Goal: Task Accomplishment & Management: Use online tool/utility

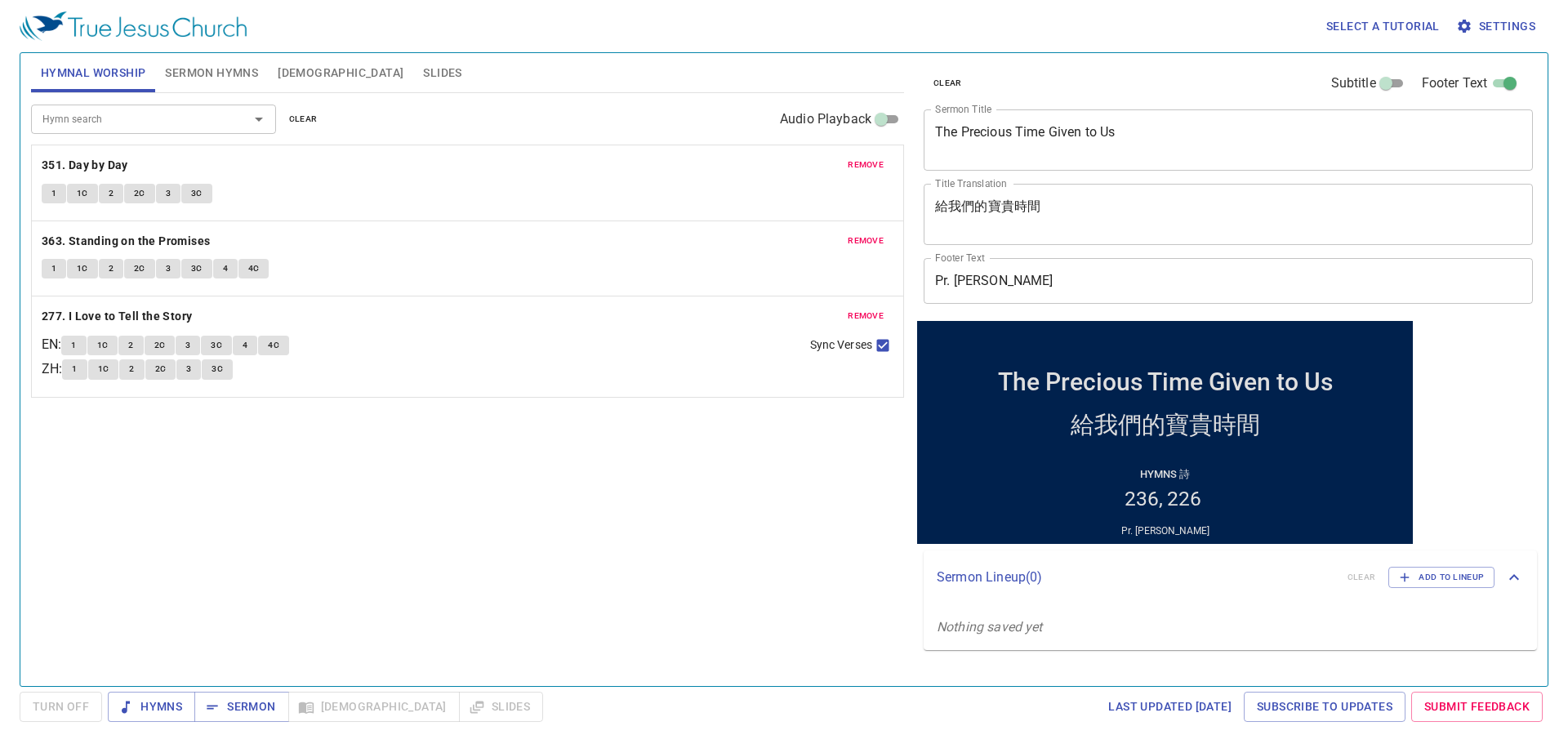
click at [873, 154] on div "remove 351. Day by Day 1 1C 2 2C 3 3C" at bounding box center [467, 183] width 871 height 75
click at [858, 161] on span "remove" at bounding box center [865, 165] width 36 height 14
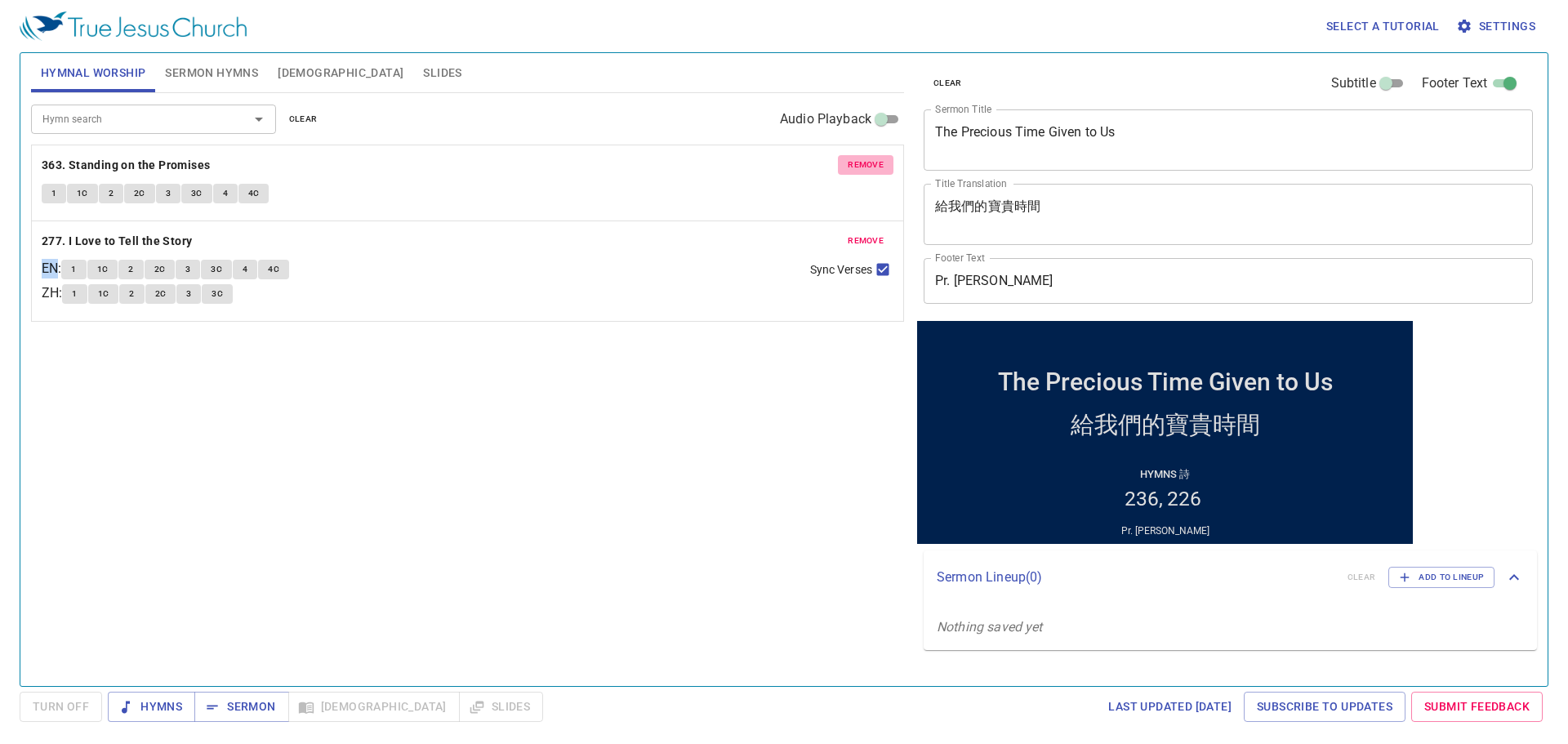
click at [858, 161] on span "remove" at bounding box center [865, 165] width 36 height 14
click at [858, 234] on span "remove" at bounding box center [865, 240] width 36 height 14
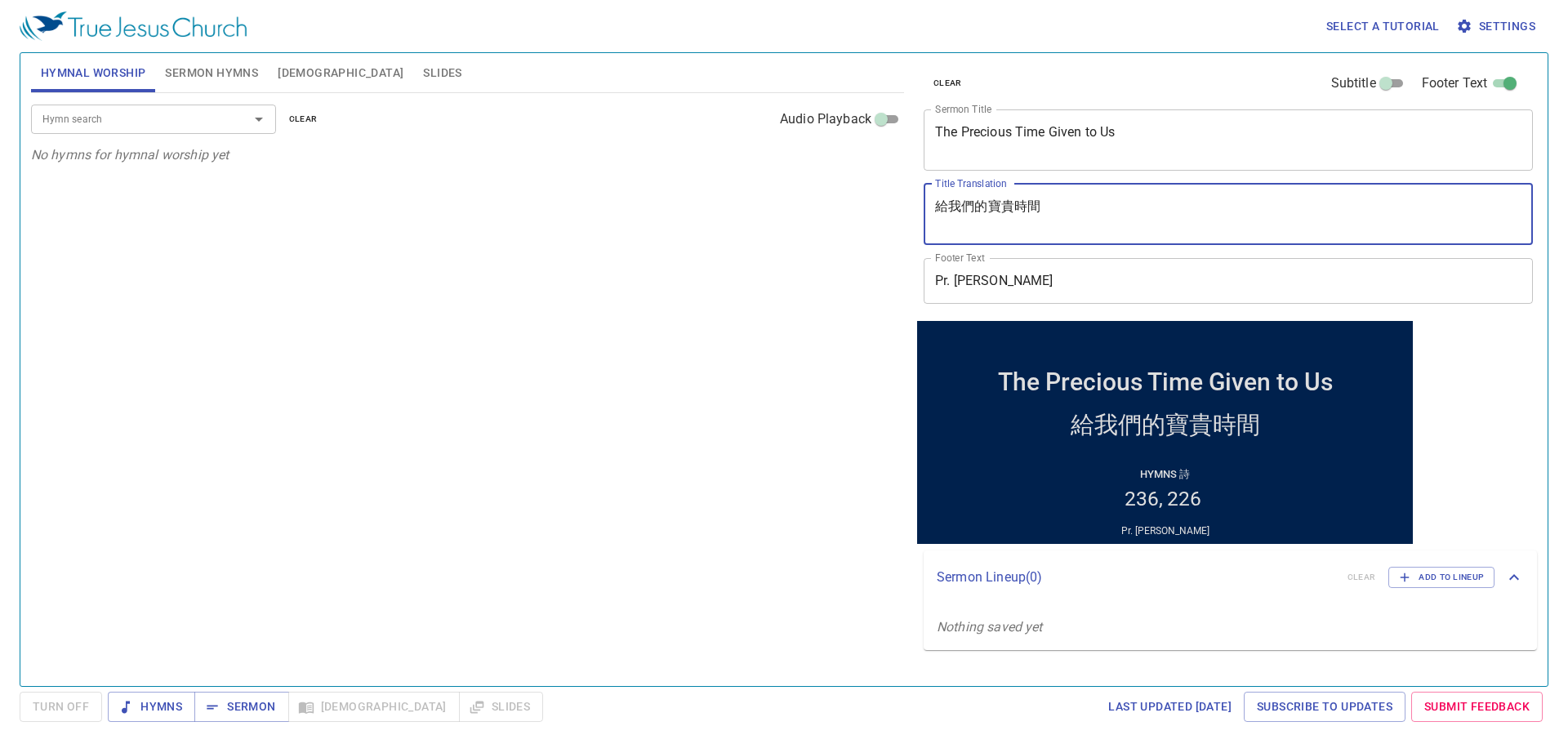
drag, startPoint x: 1066, startPoint y: 209, endPoint x: 840, endPoint y: 189, distance: 226.9
click at [840, 189] on div "Hymnal Worship Sermon Hymns Bible Slides Hymn search Hymn search clear Audio Pl…" at bounding box center [784, 363] width 1518 height 633
paste textarea "我是誰？"
type textarea "我是誰？"
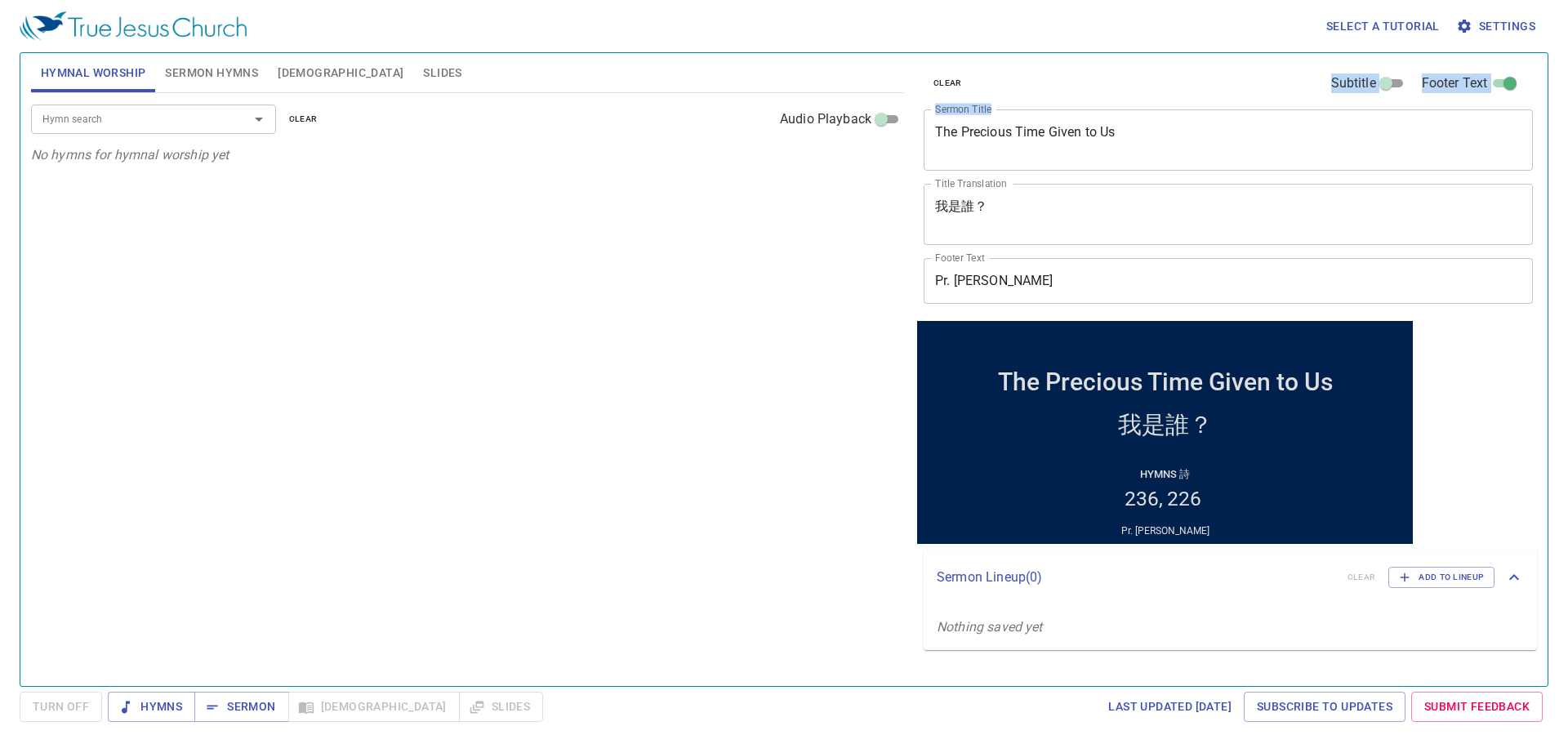
drag, startPoint x: 1134, startPoint y: 164, endPoint x: 904, endPoint y: 149, distance: 230.5
click at [904, 149] on div "Hymnal Worship Sermon Hymns Bible Slides Hymn search Hymn search clear Audio Pl…" at bounding box center [784, 363] width 1518 height 633
click at [1098, 138] on textarea "The Precious Time Given to Us" at bounding box center [1228, 140] width 586 height 31
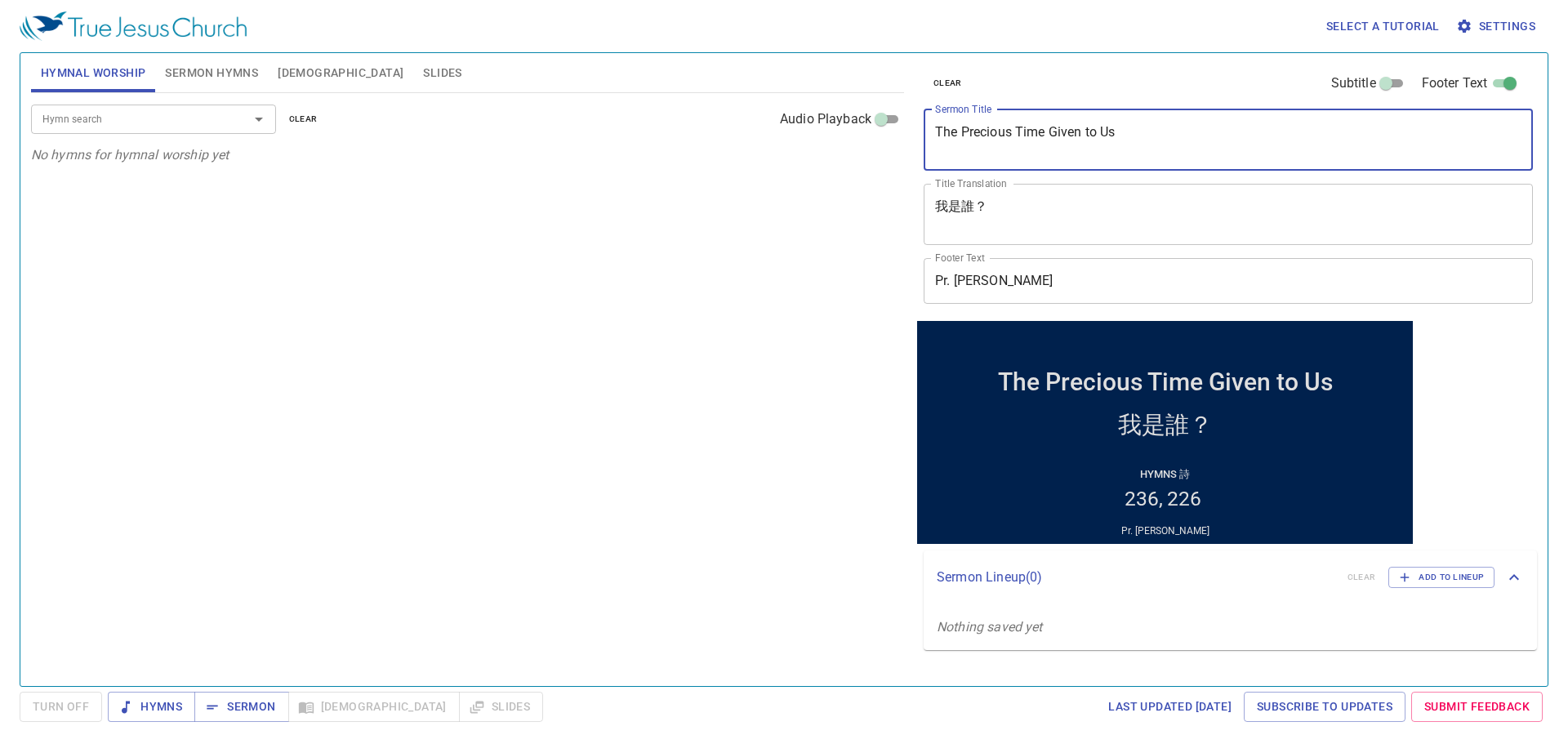
click at [1098, 138] on textarea "The Precious Time Given to Us" at bounding box center [1228, 140] width 586 height 31
type textarea "Who Am I?"
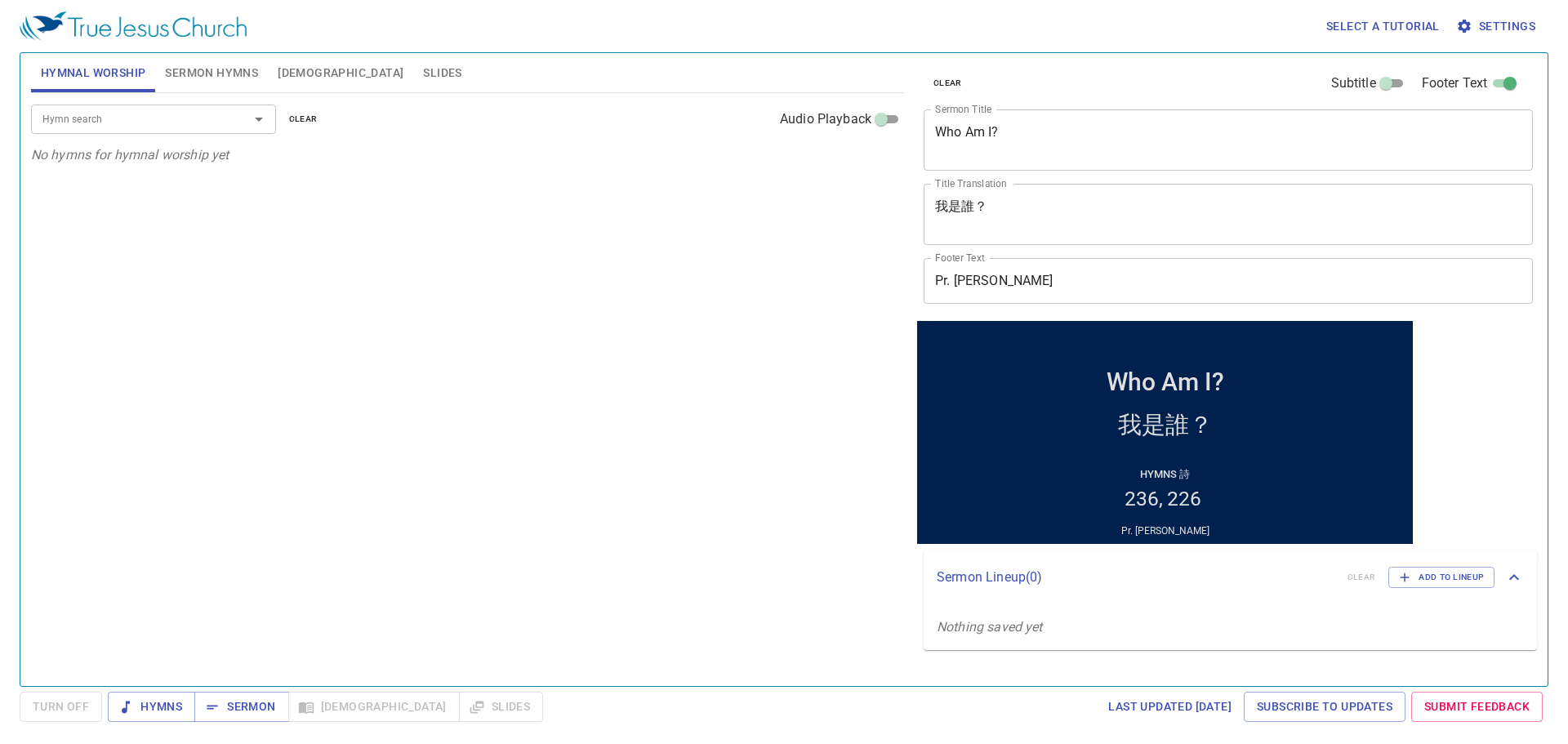
click at [316, 443] on div "Hymn search Hymn search clear Audio Playback No hymns for hymnal worship yet" at bounding box center [467, 382] width 873 height 579
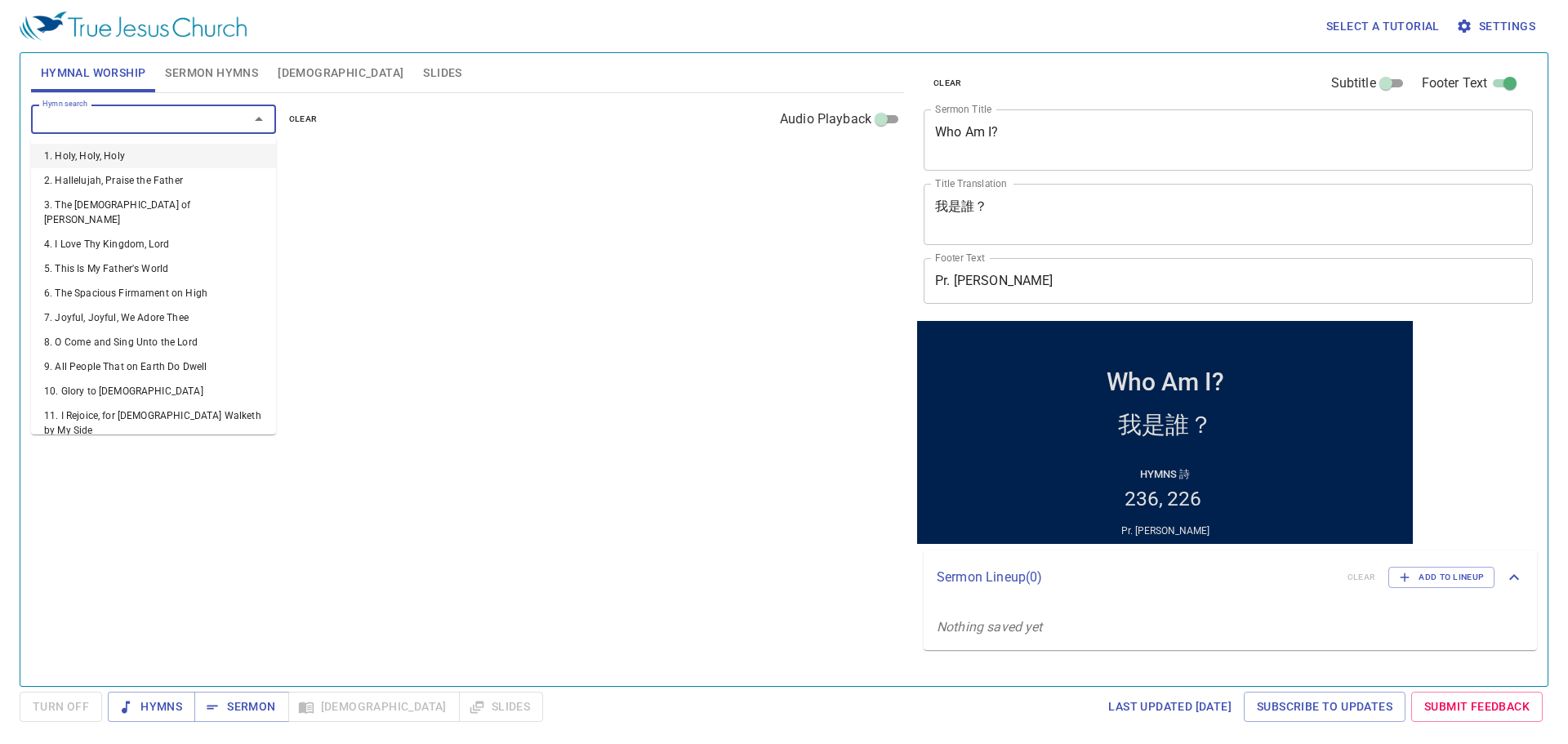
click at [36, 114] on input "Hymn search" at bounding box center [129, 119] width 187 height 19
type input "379"
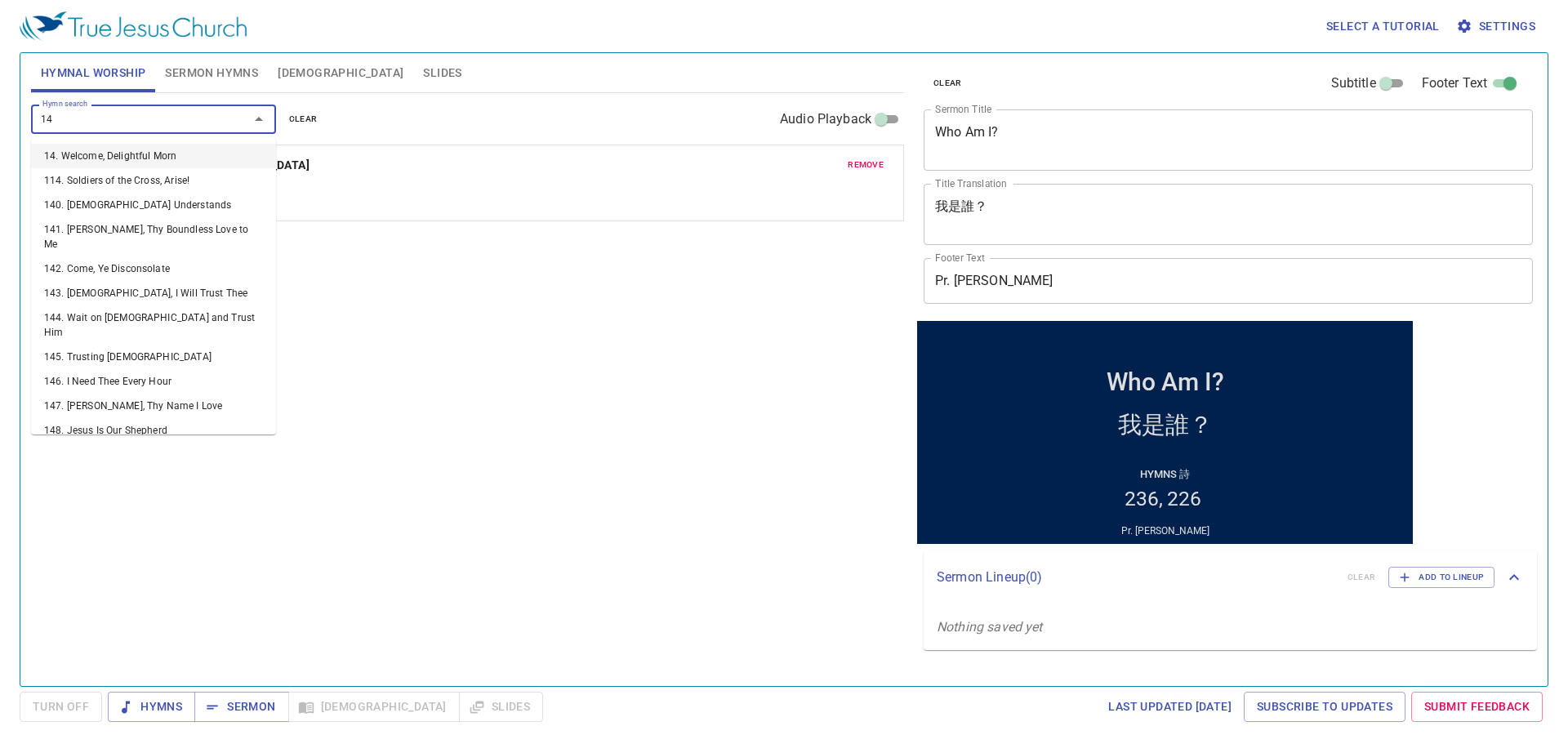
type input "145"
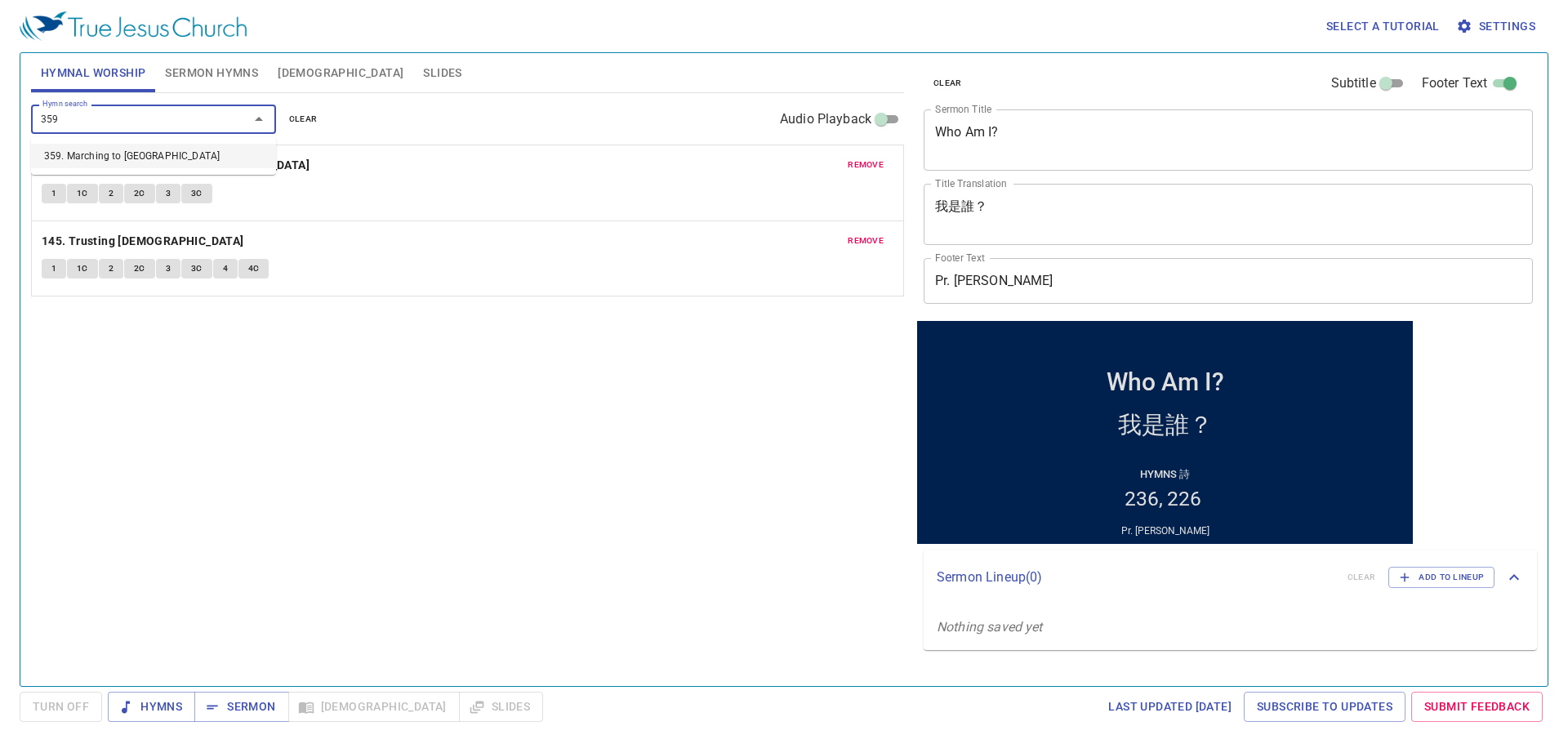
type input "359."
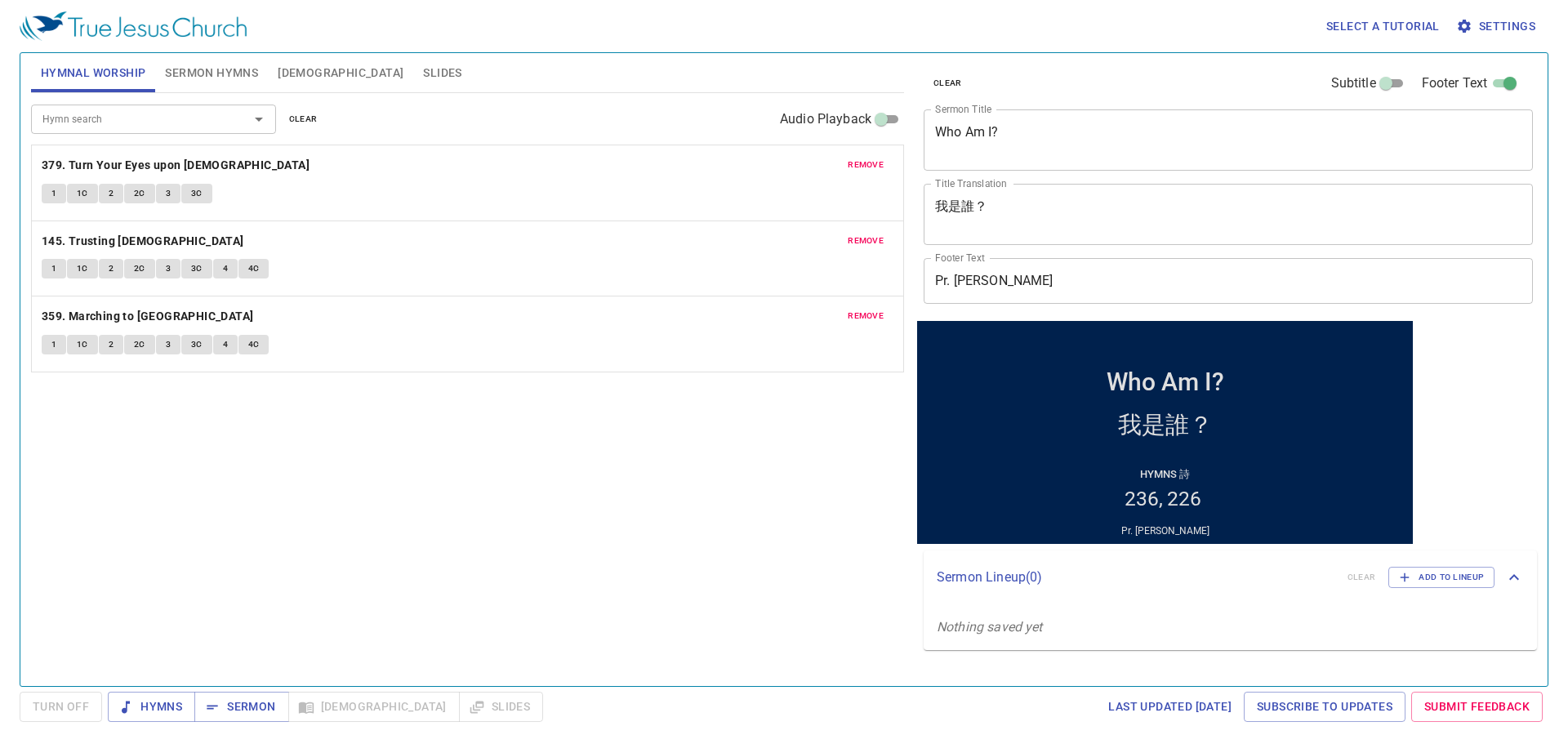
click at [790, 529] on div "Hymn search Hymn search clear Audio Playback remove 379. Turn Your Eyes upon Je…" at bounding box center [467, 382] width 873 height 579
click at [735, 545] on div "Hymn search Hymn search clear Audio Playback remove 379. Turn Your Eyes upon Je…" at bounding box center [467, 382] width 873 height 579
click at [171, 696] on button "Hymns" at bounding box center [151, 707] width 87 height 31
click at [624, 541] on div "Hymn search Hymn search clear Audio Playback remove 379. Turn Your Eyes upon Je…" at bounding box center [467, 382] width 873 height 579
click at [743, 550] on div "Hymn search Hymn search clear Audio Playback remove 379. Turn Your Eyes upon Je…" at bounding box center [467, 382] width 873 height 579
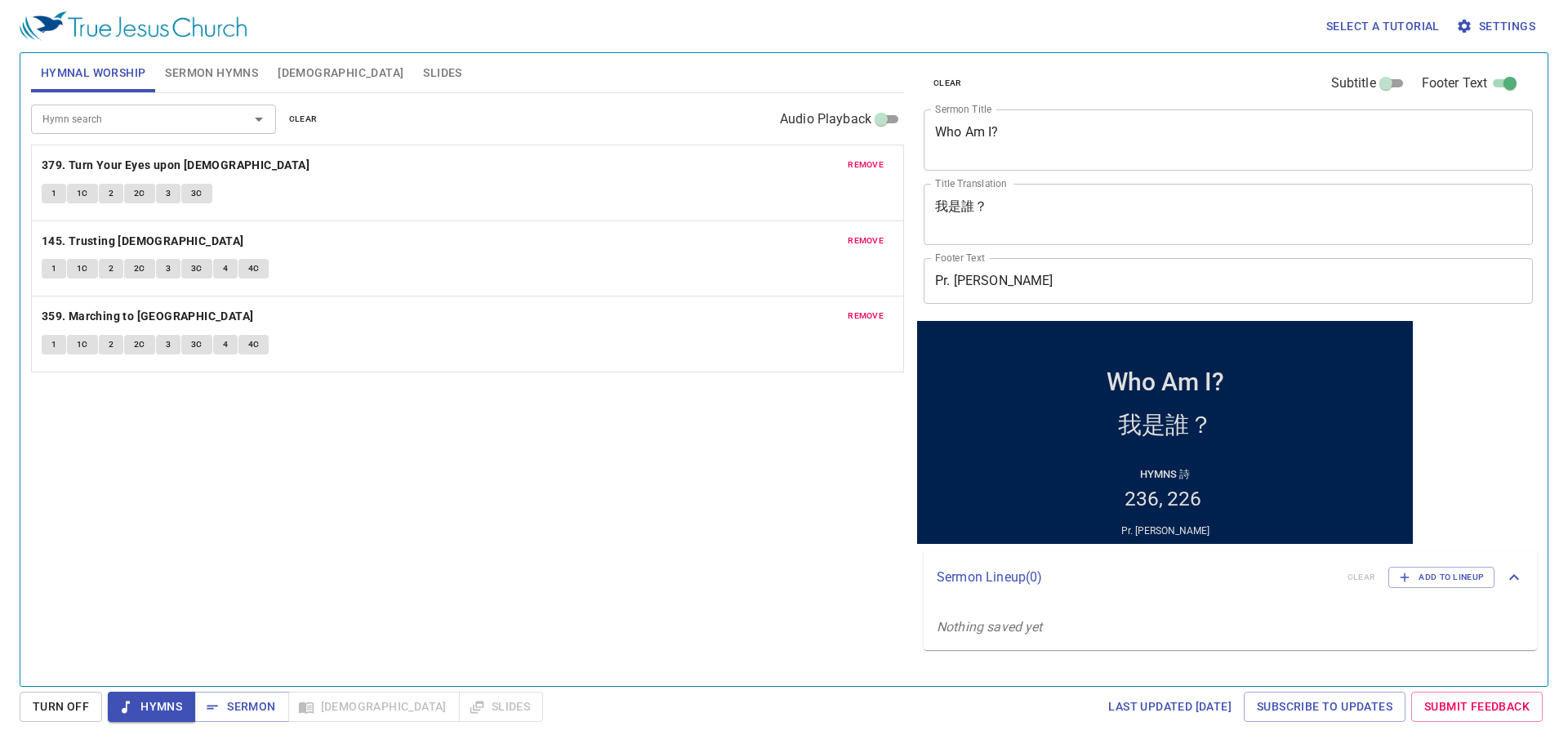
click at [184, 75] on span "Sermon Hymns" at bounding box center [211, 73] width 93 height 20
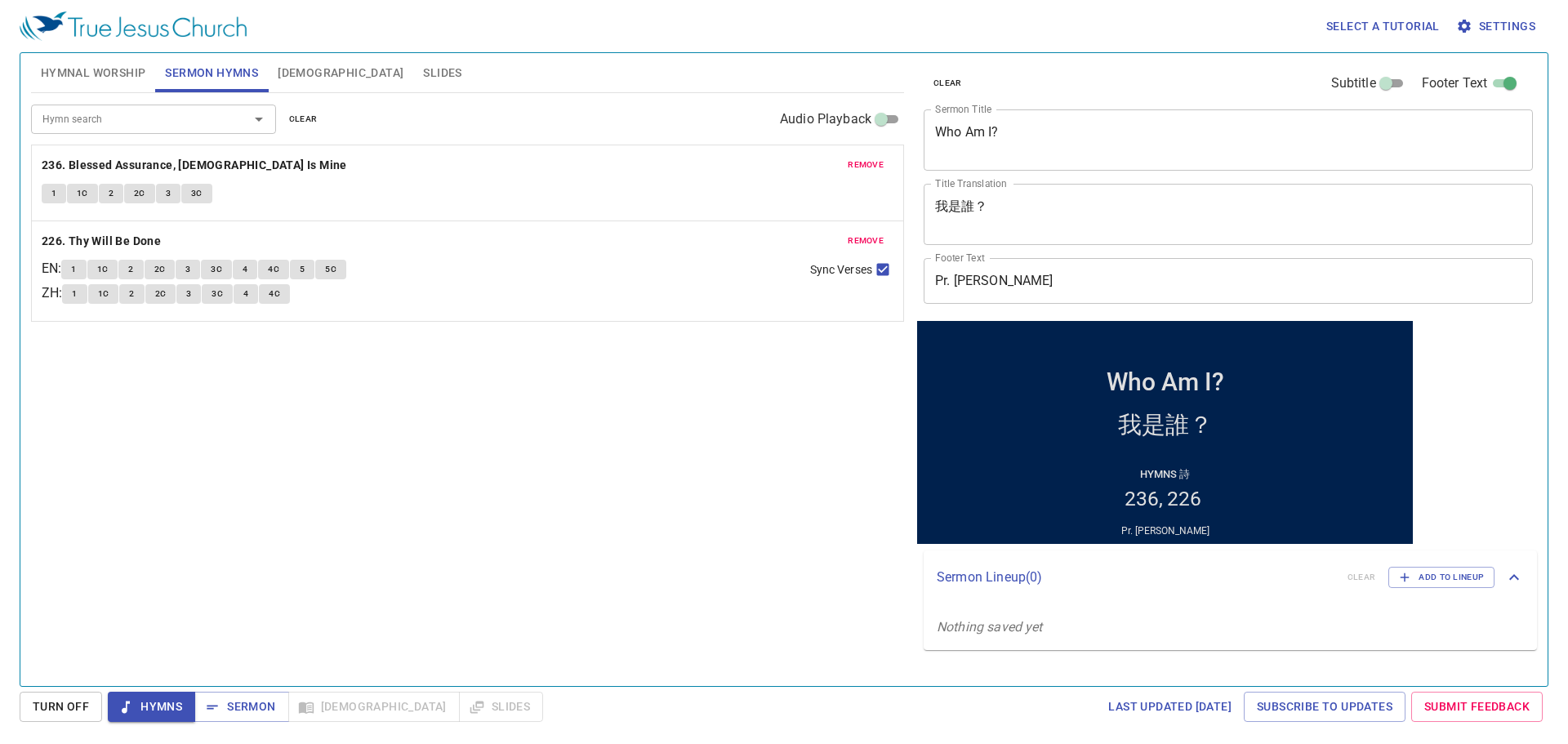
click at [849, 165] on span "remove" at bounding box center [865, 165] width 36 height 14
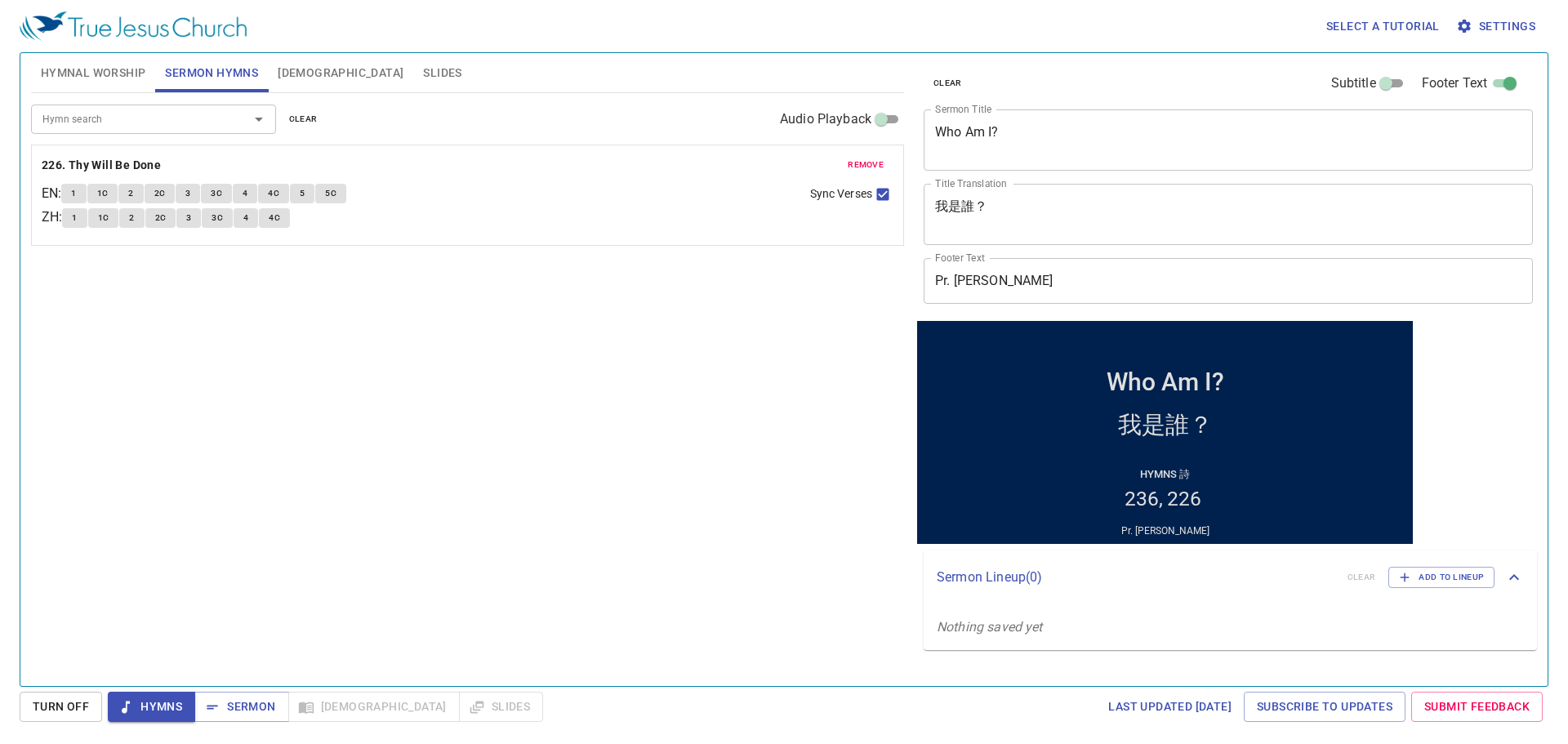
click at [849, 165] on span "remove" at bounding box center [865, 165] width 36 height 14
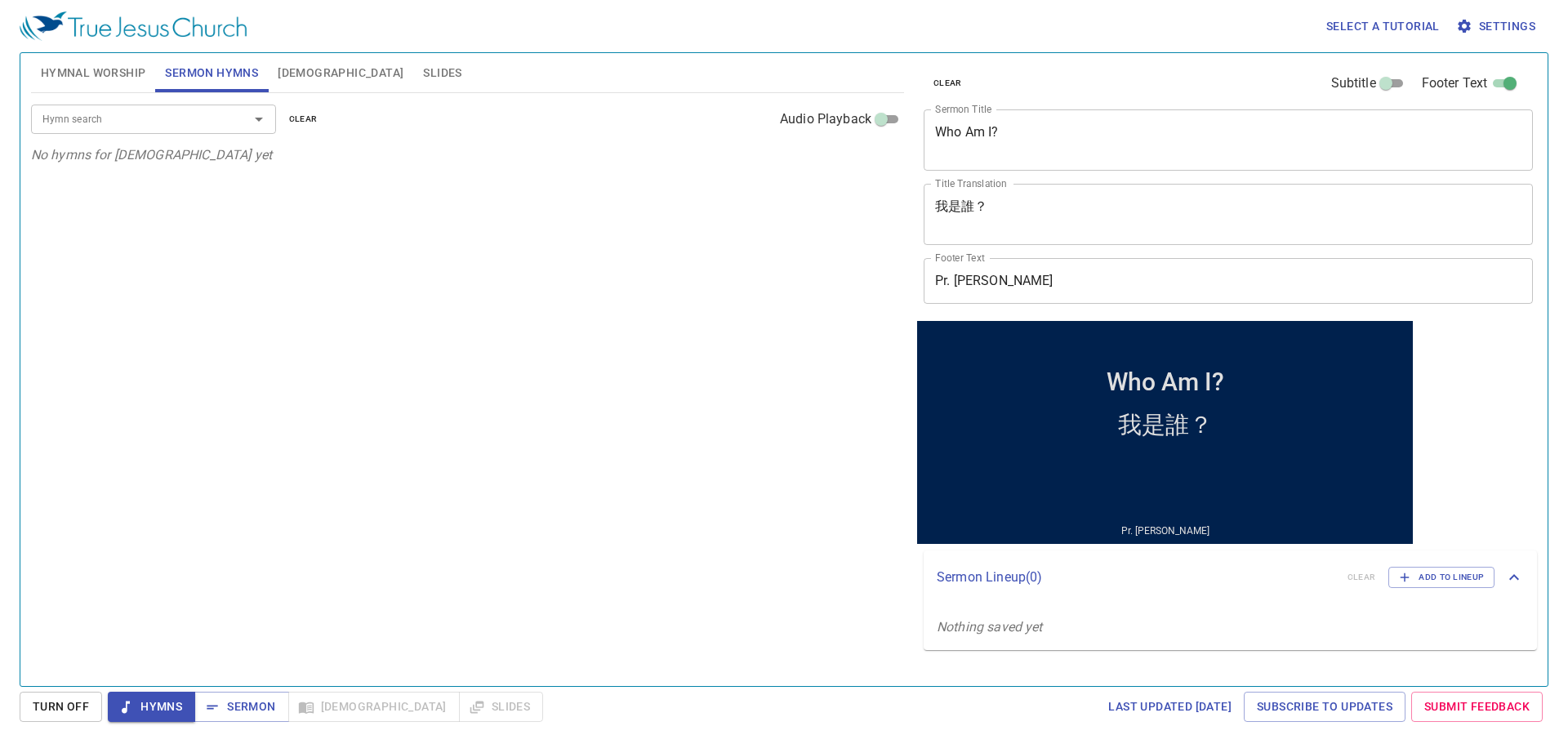
click at [173, 121] on input "Hymn search" at bounding box center [129, 119] width 187 height 19
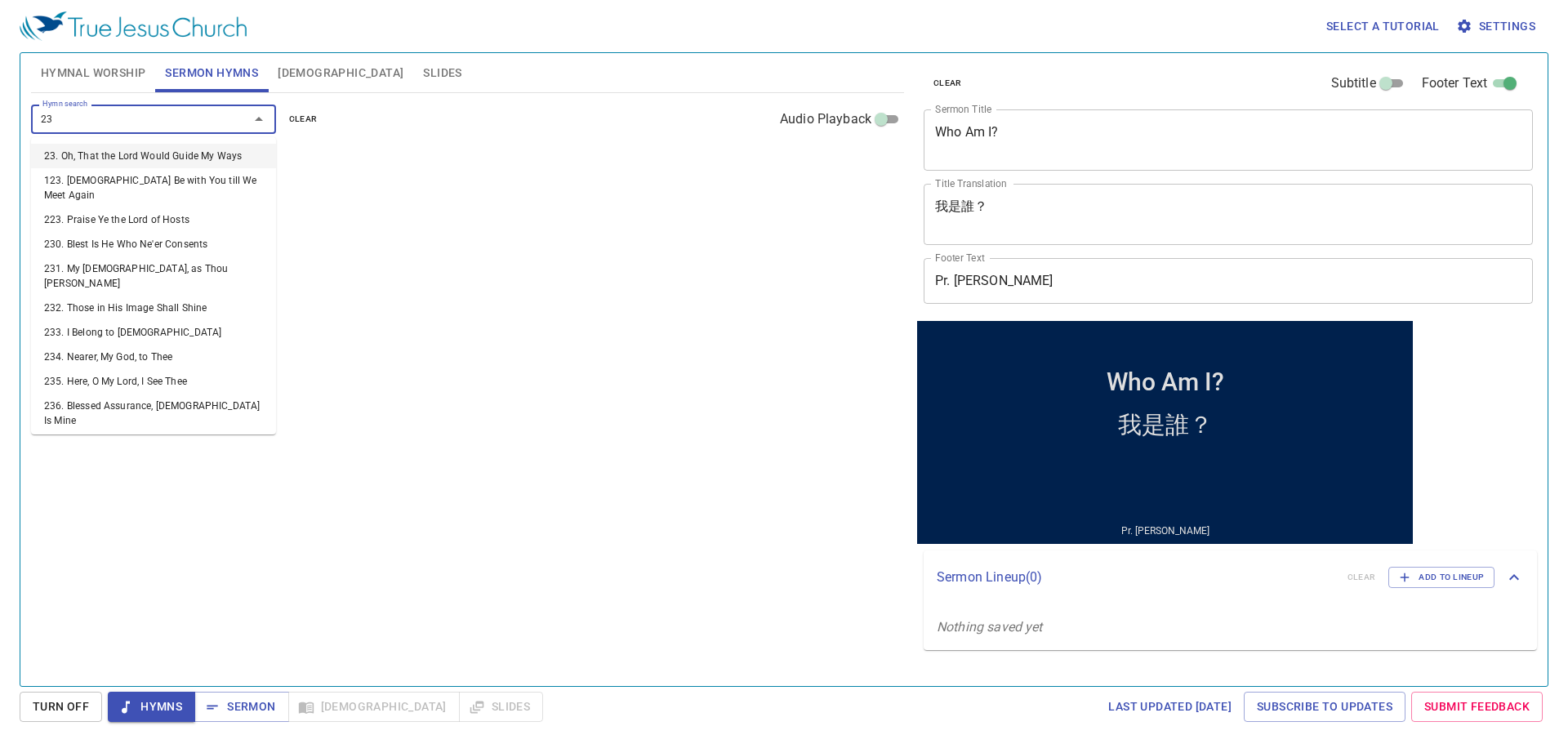
type input "234"
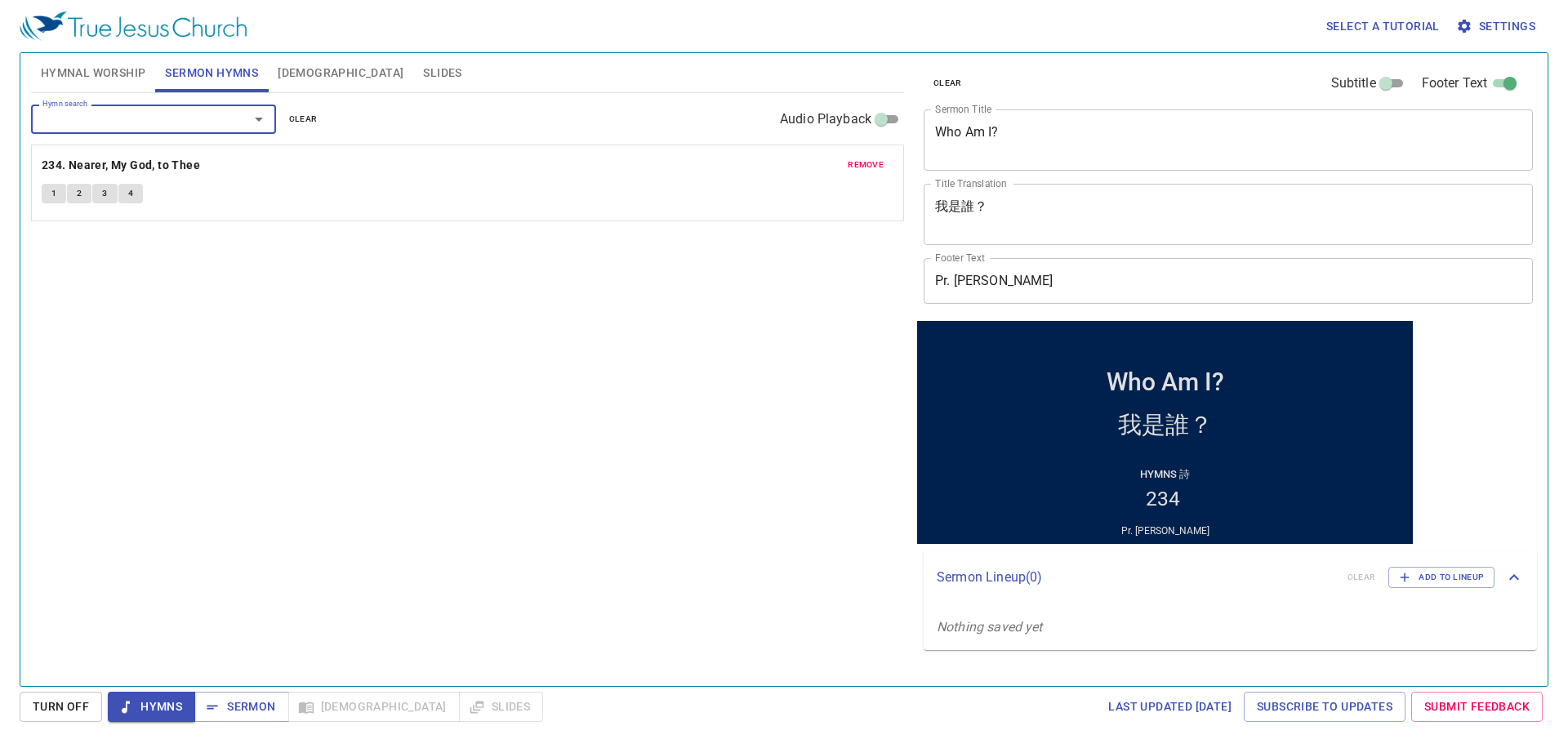
click at [67, 124] on input "Hymn search" at bounding box center [129, 119] width 187 height 19
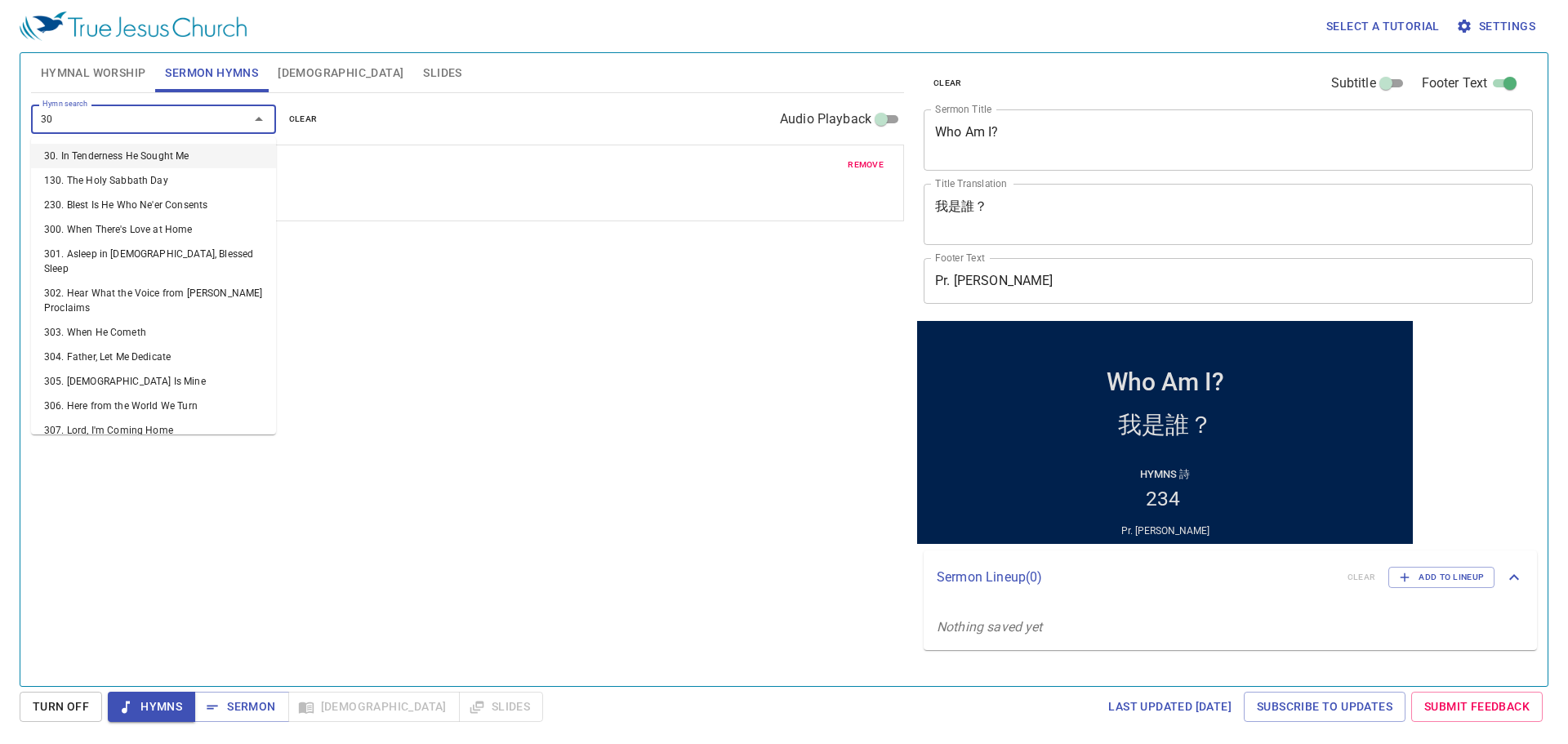
type input "307"
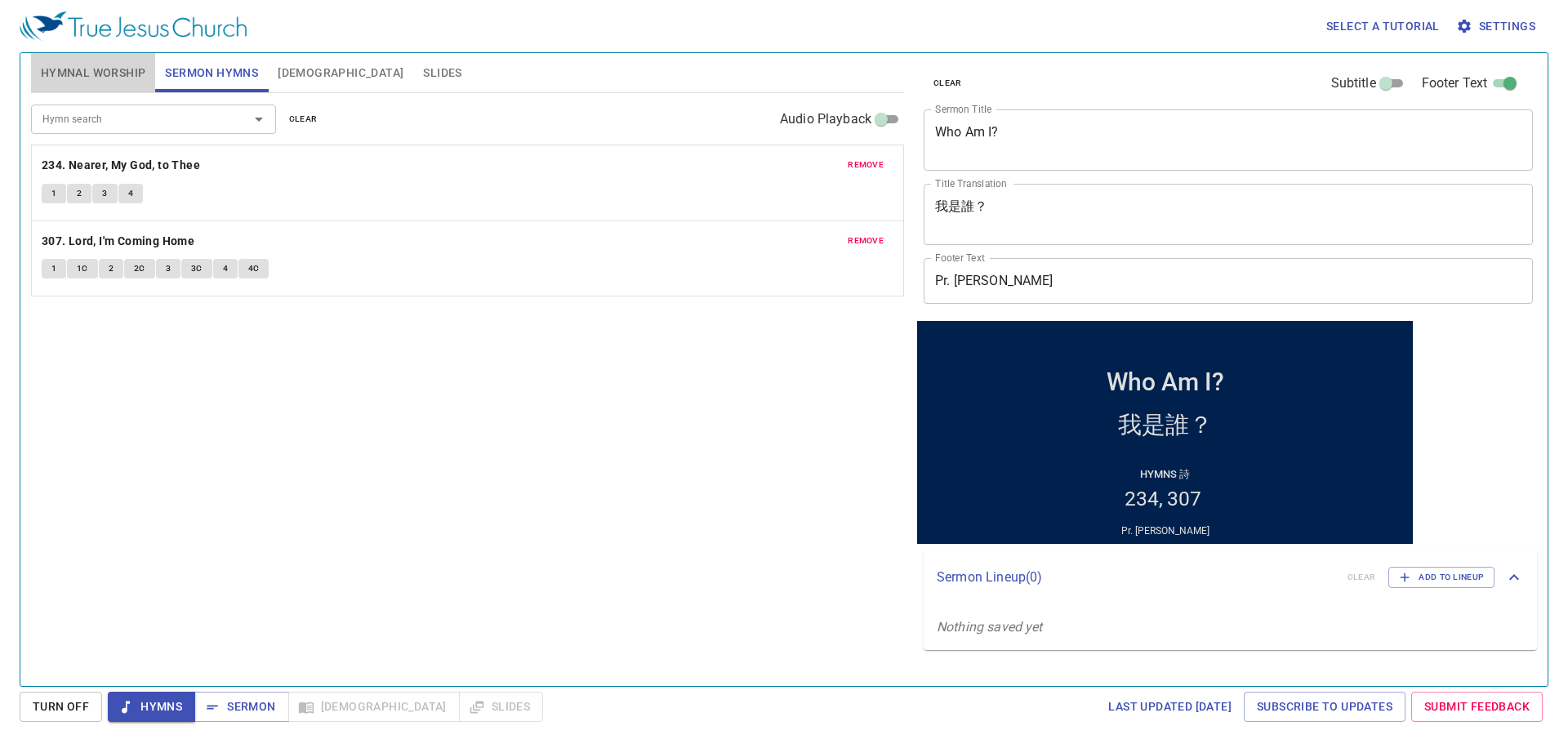
click at [58, 64] on span "Hymnal Worship" at bounding box center [94, 73] width 105 height 20
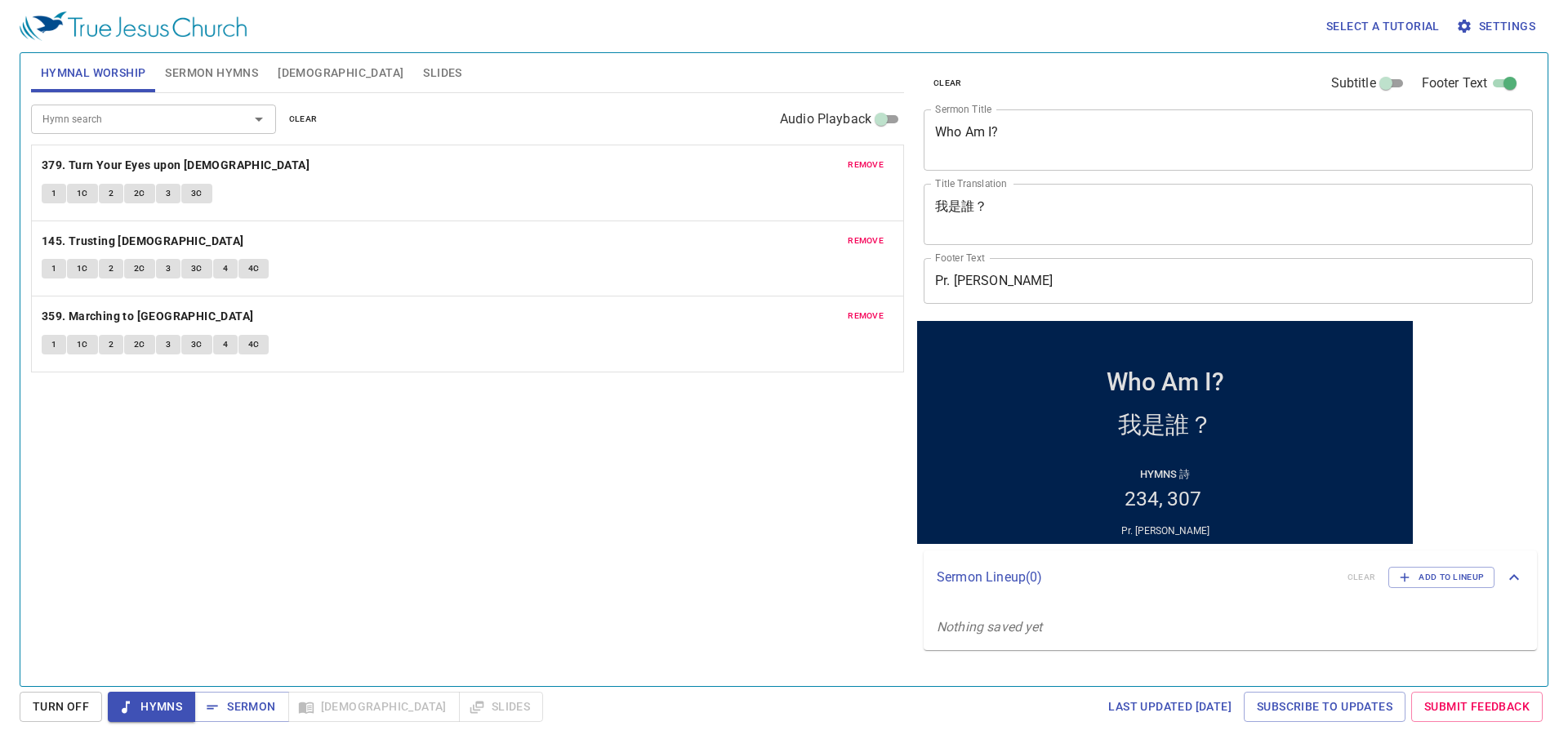
click at [304, 552] on div "Hymn search Hymn search clear Audio Playback remove 379. Turn Your Eyes upon Je…" at bounding box center [467, 382] width 873 height 579
click at [290, 67] on span "[DEMOGRAPHIC_DATA]" at bounding box center [340, 73] width 125 height 20
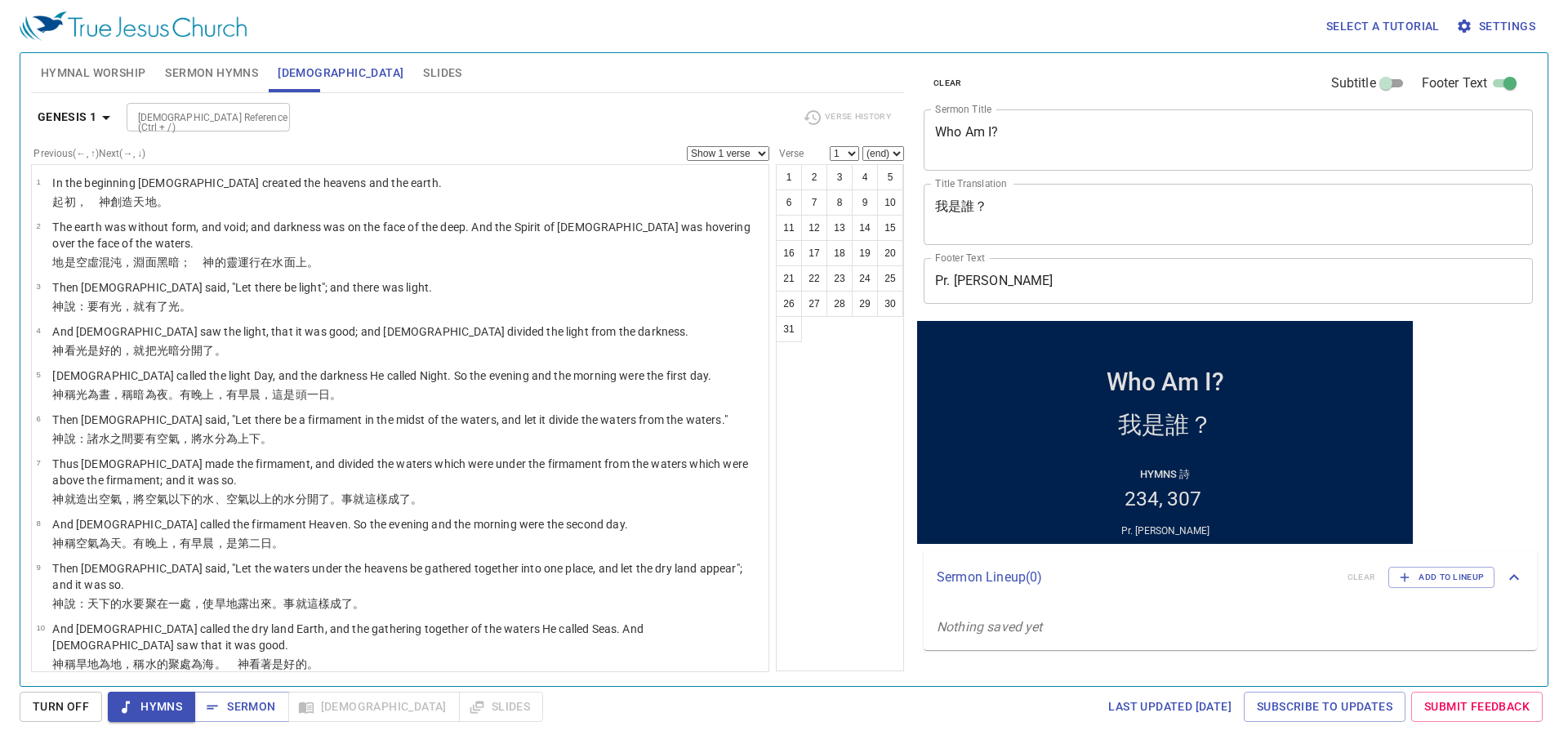
click at [184, 104] on div "[DEMOGRAPHIC_DATA] Reference (Ctrl + /)" at bounding box center [208, 117] width 164 height 29
type input "lk 24 30"
select select "30"
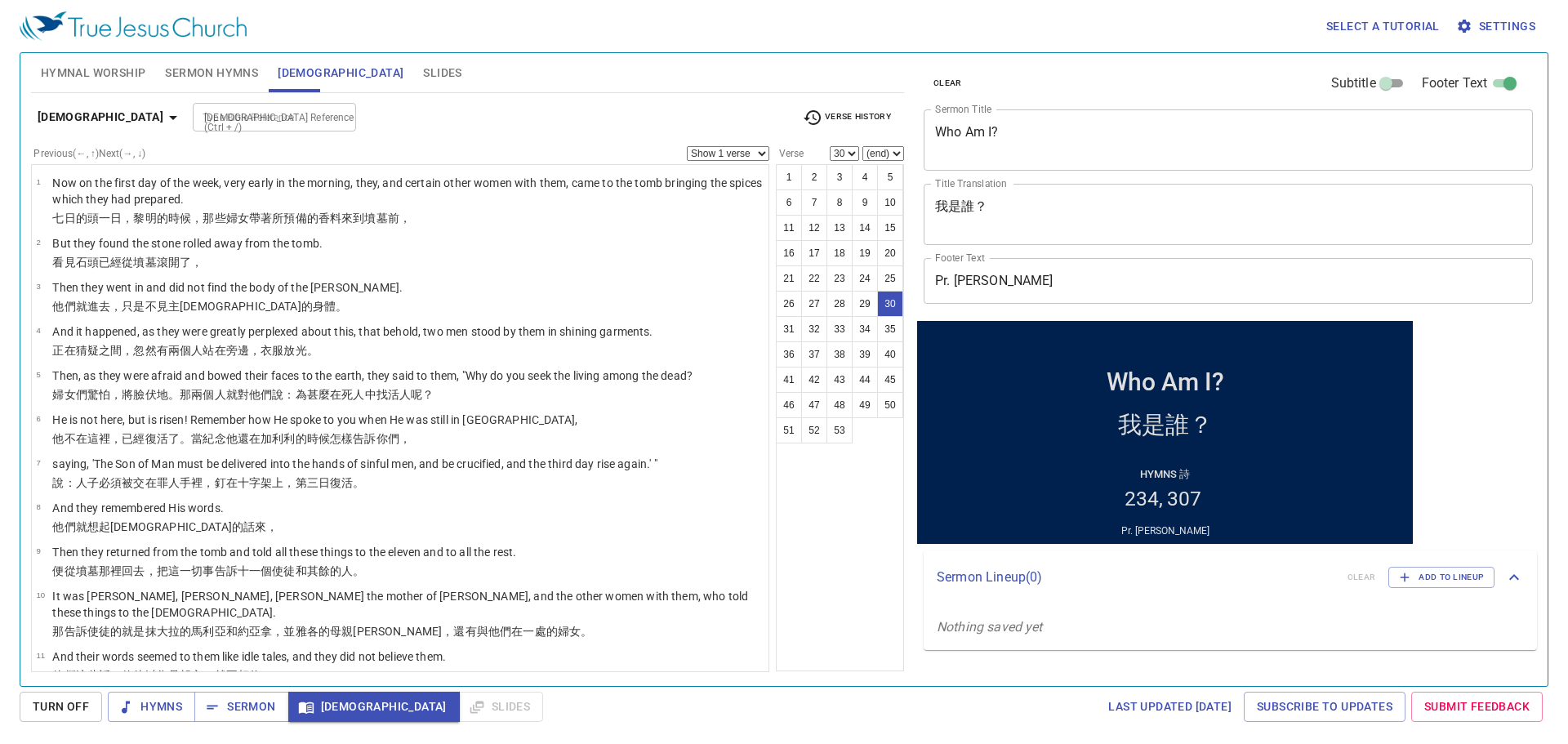
scroll to position [1136, 0]
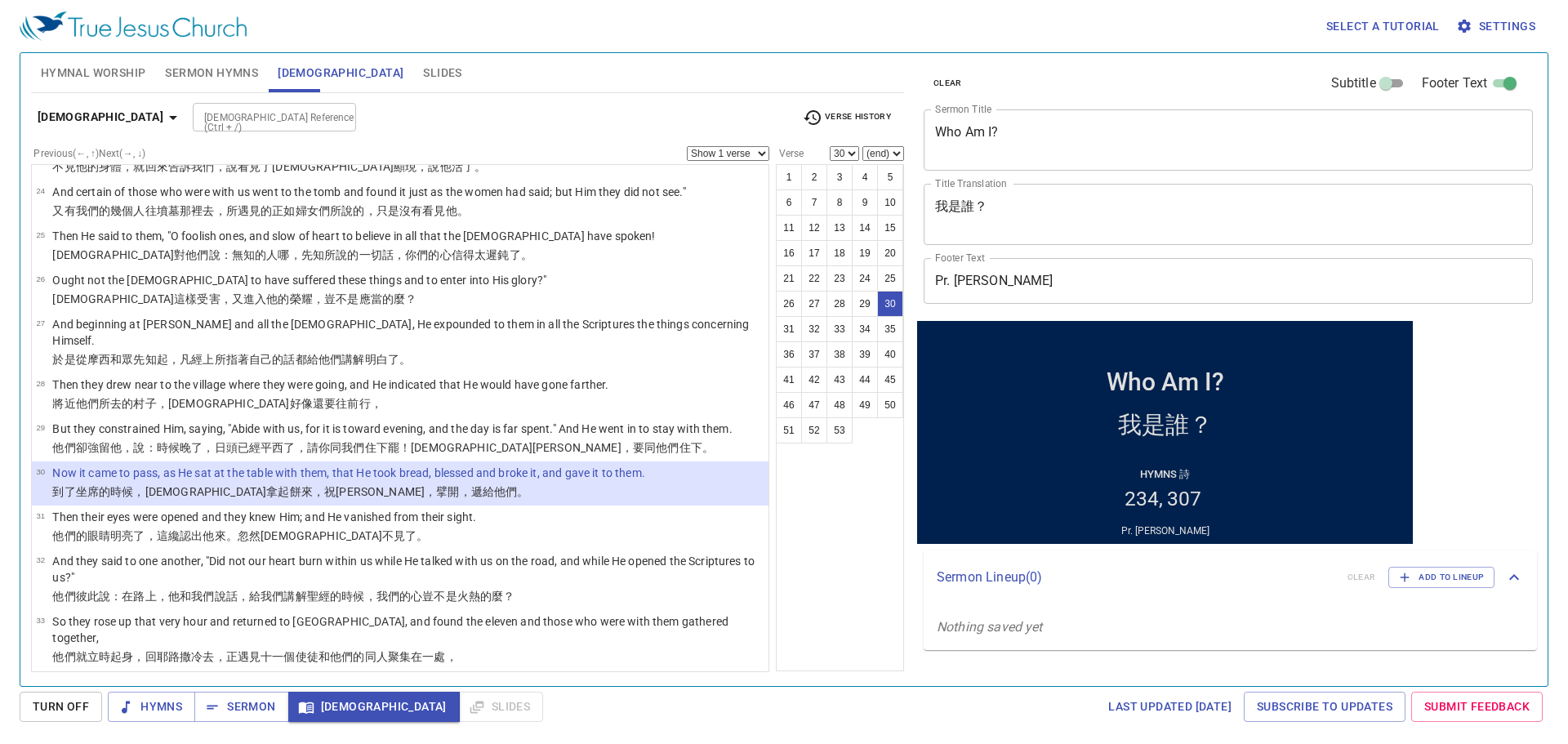
click at [734, 149] on select "Show 1 verse Show 2 verses Show 3 verses Show 4 verses Show 5 verses" at bounding box center [728, 153] width 82 height 14
select select "2"
click at [686, 147] on select "Show 1 verse Show 2 verses Show 3 verses Show 4 verses Show 5 verses" at bounding box center [728, 153] width 82 height 14
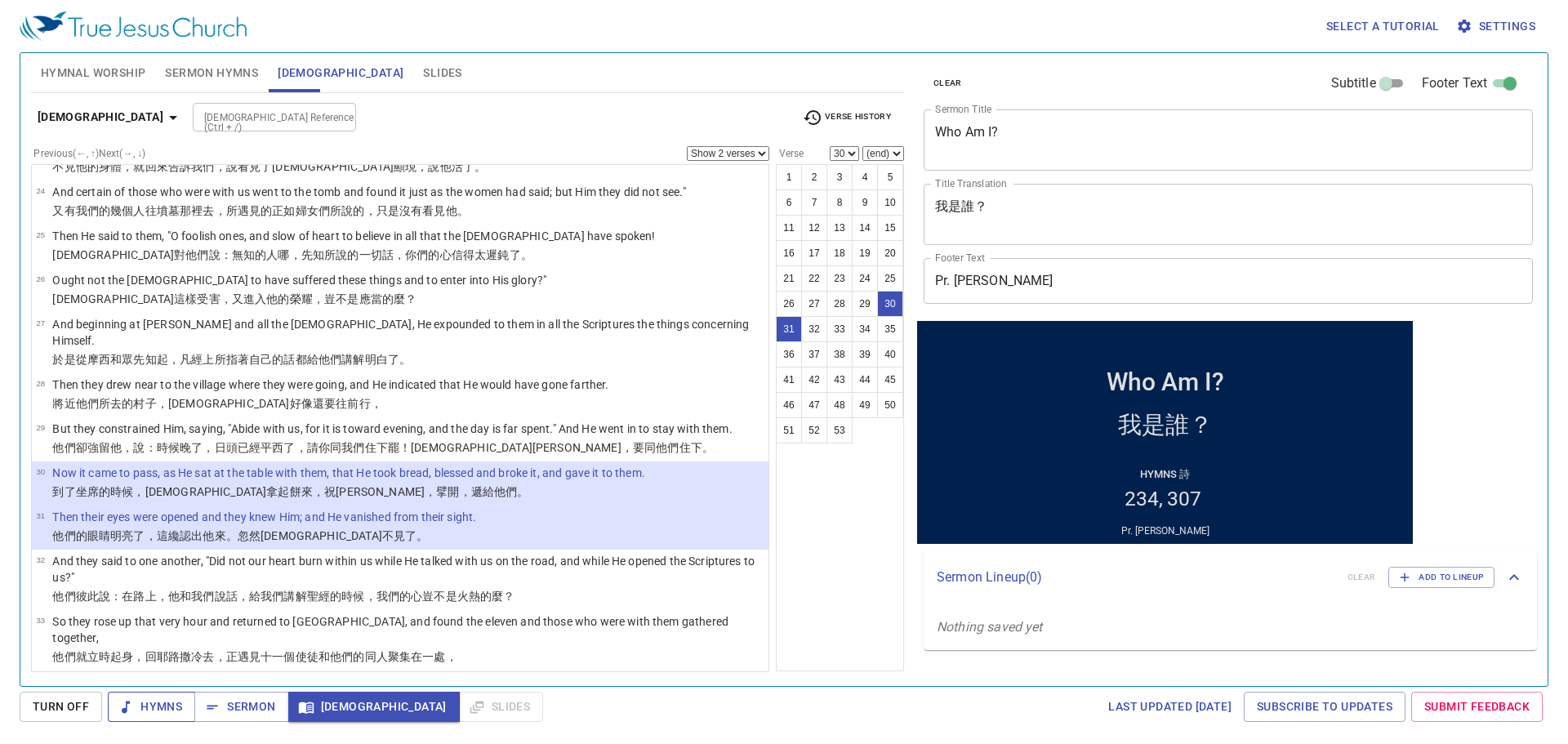
click at [154, 699] on span "Hymns" at bounding box center [151, 706] width 61 height 20
click at [102, 64] on span "Hymnal Worship" at bounding box center [94, 73] width 105 height 20
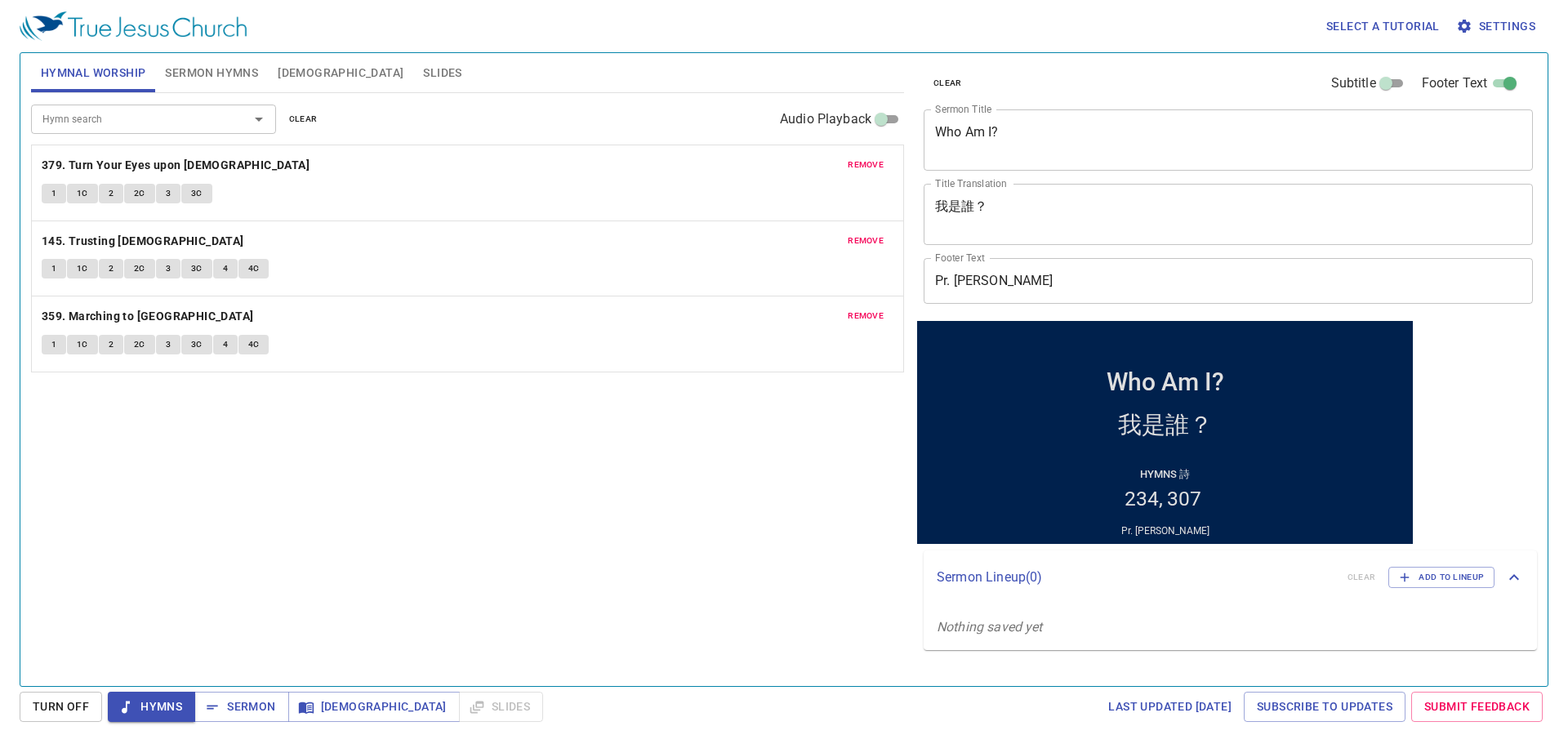
click at [58, 197] on button "1" at bounding box center [54, 193] width 25 height 19
click at [635, 619] on div "Hymn search Hymn search clear Audio Playback remove 379. Turn Your Eyes upon Je…" at bounding box center [467, 382] width 873 height 579
click at [597, 484] on div "Hymn search Hymn search clear Audio Playback remove 379. Turn Your Eyes upon Je…" at bounding box center [467, 382] width 873 height 579
click at [573, 506] on div "Hymn search Hymn search clear Audio Playback remove 379. Turn Your Eyes upon Je…" at bounding box center [467, 382] width 873 height 579
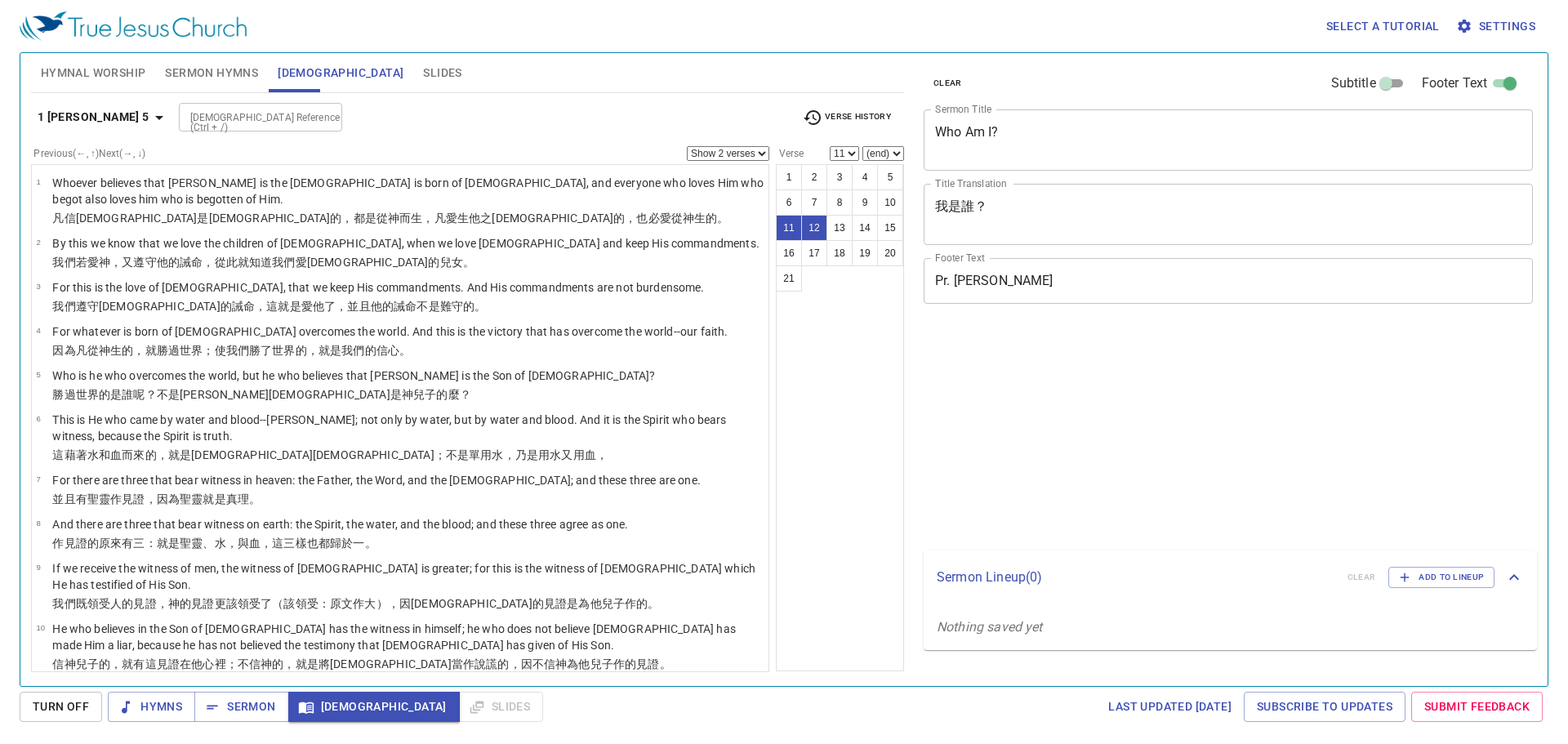
select select "2"
select select "11"
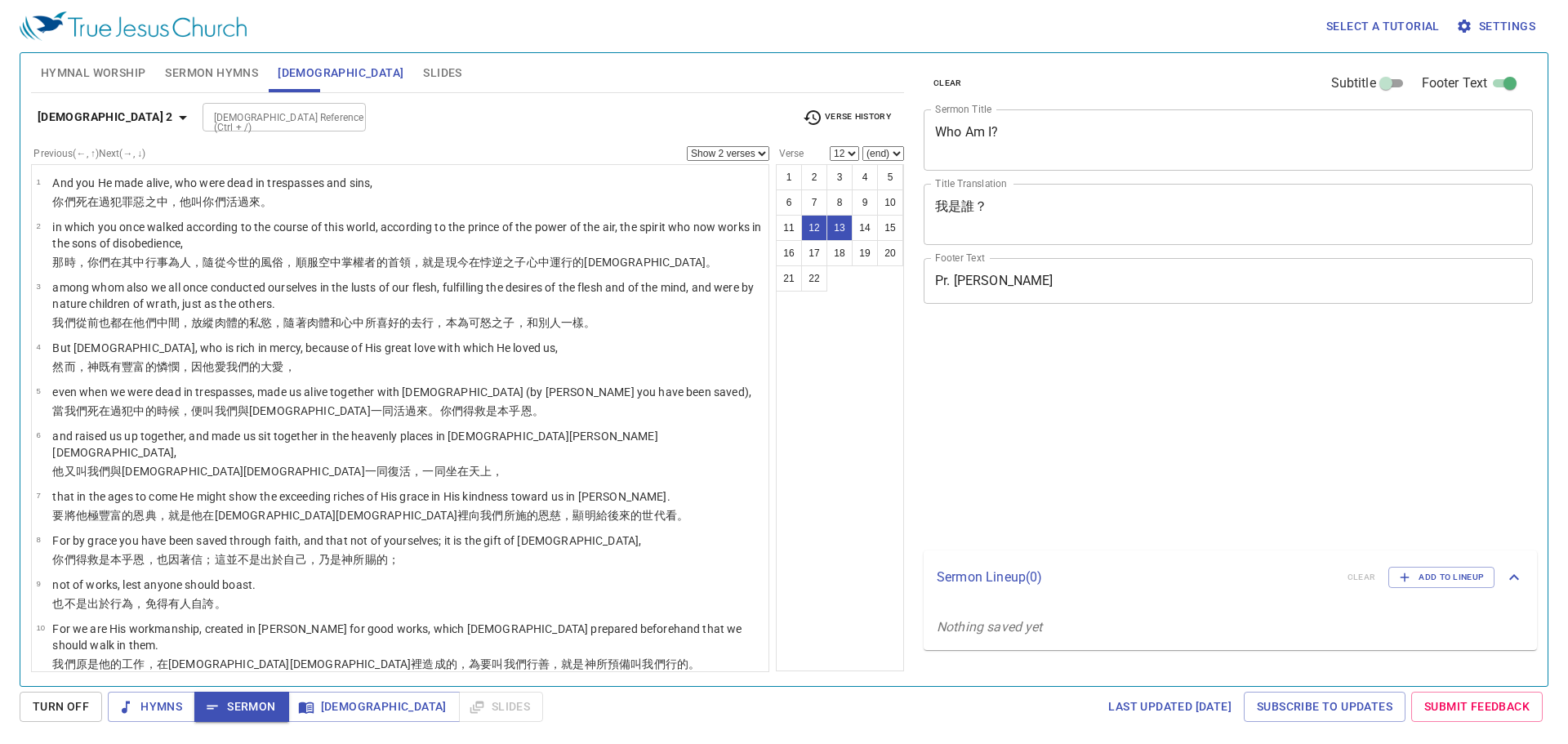
select select "2"
select select "12"
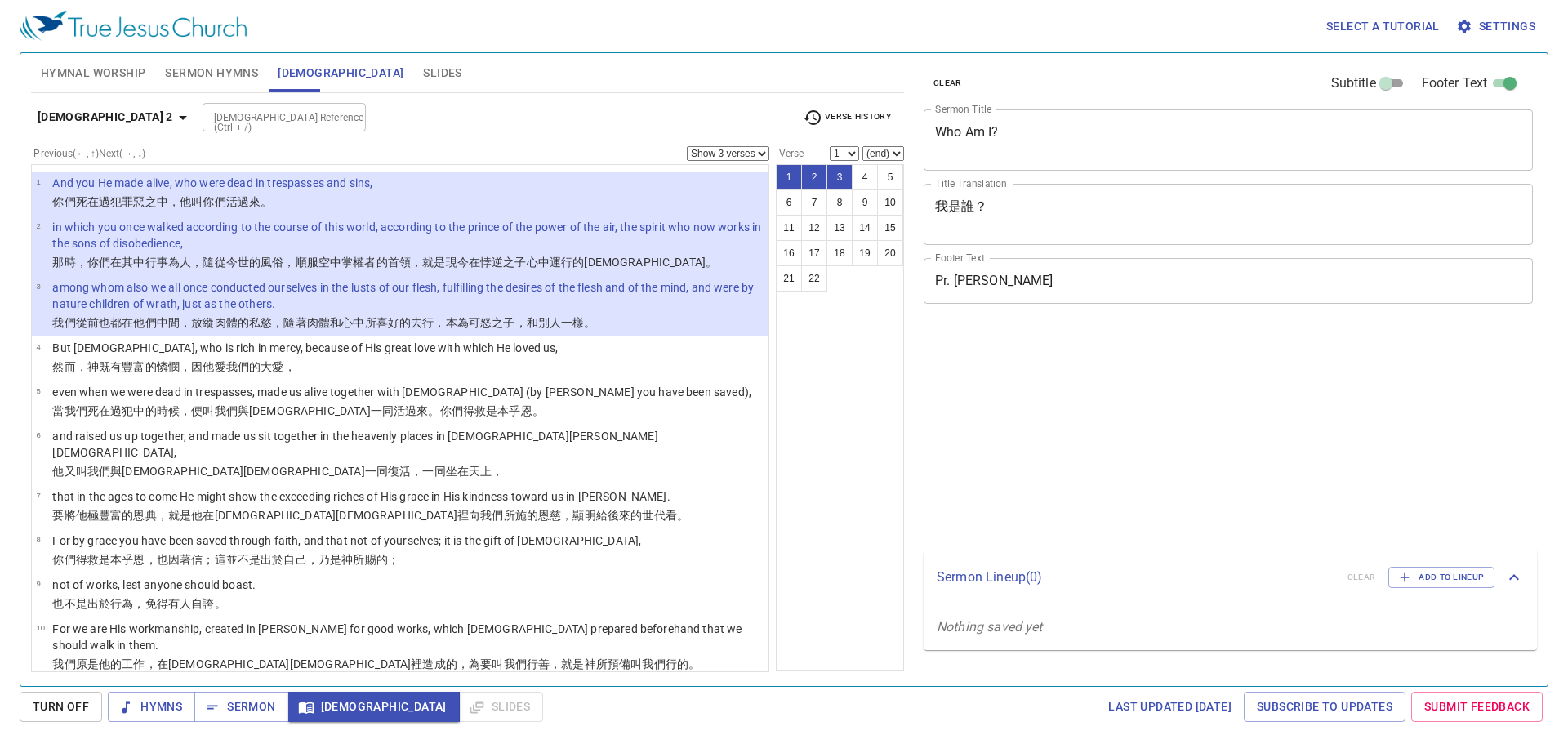
select select "3"
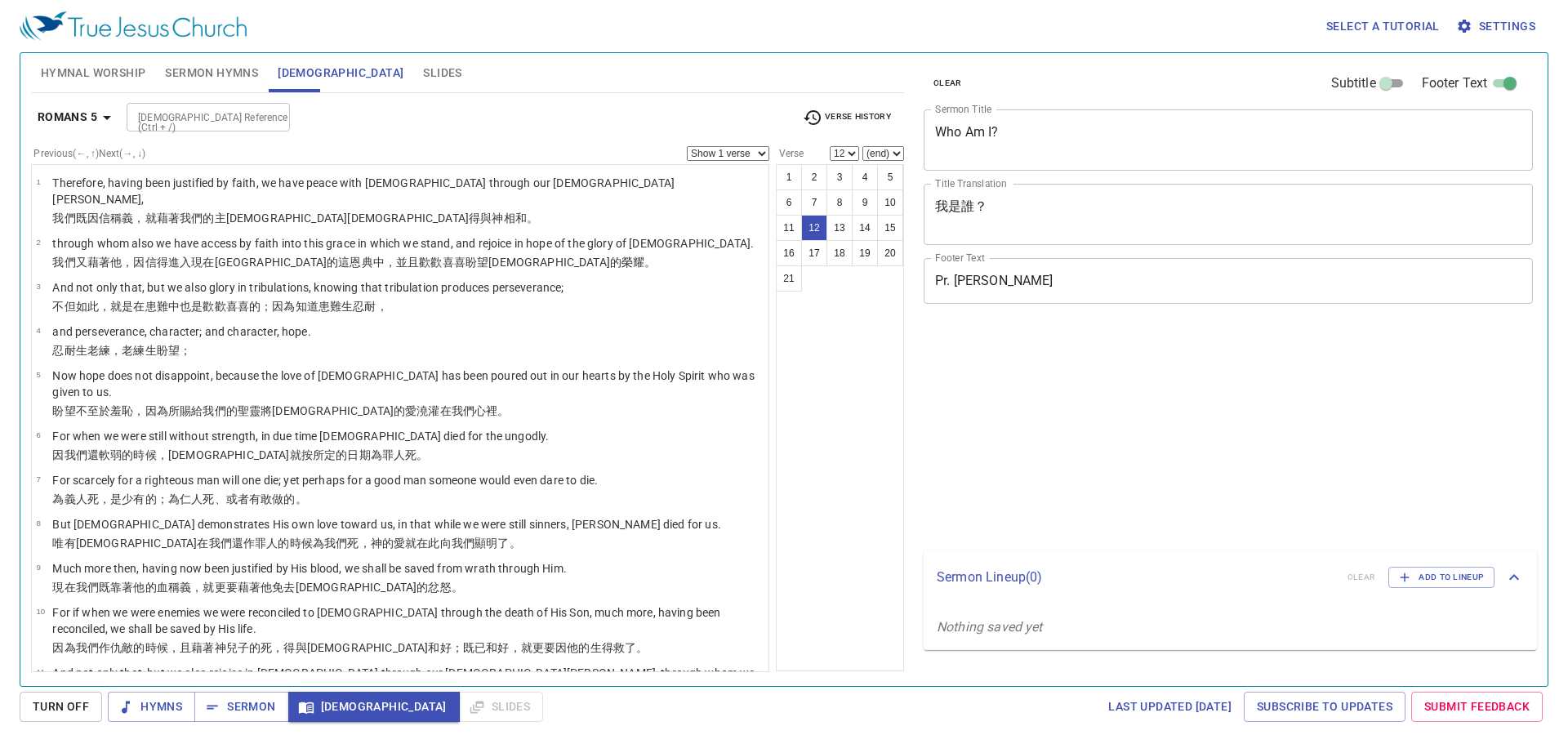
select select "12"
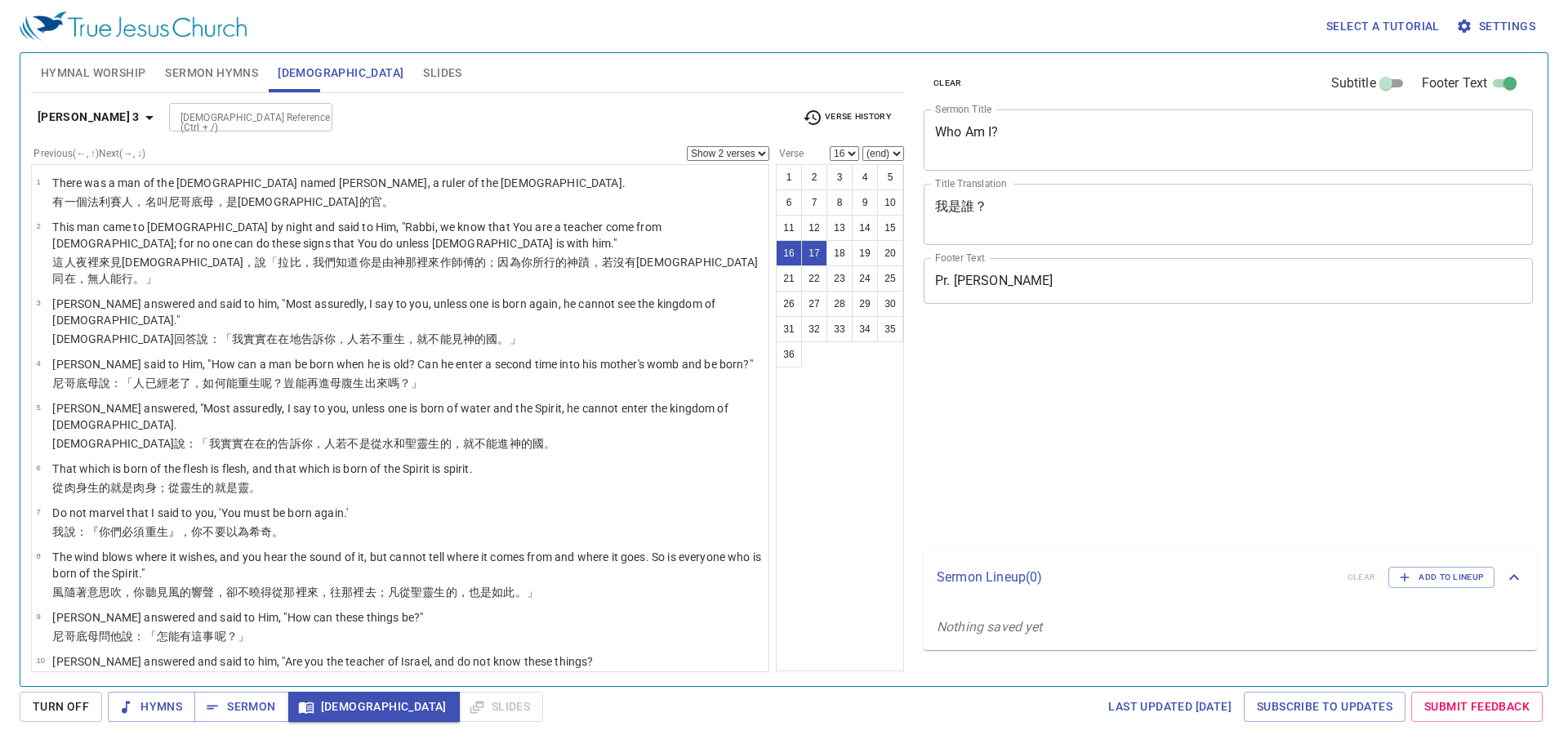
select select "2"
select select "16"
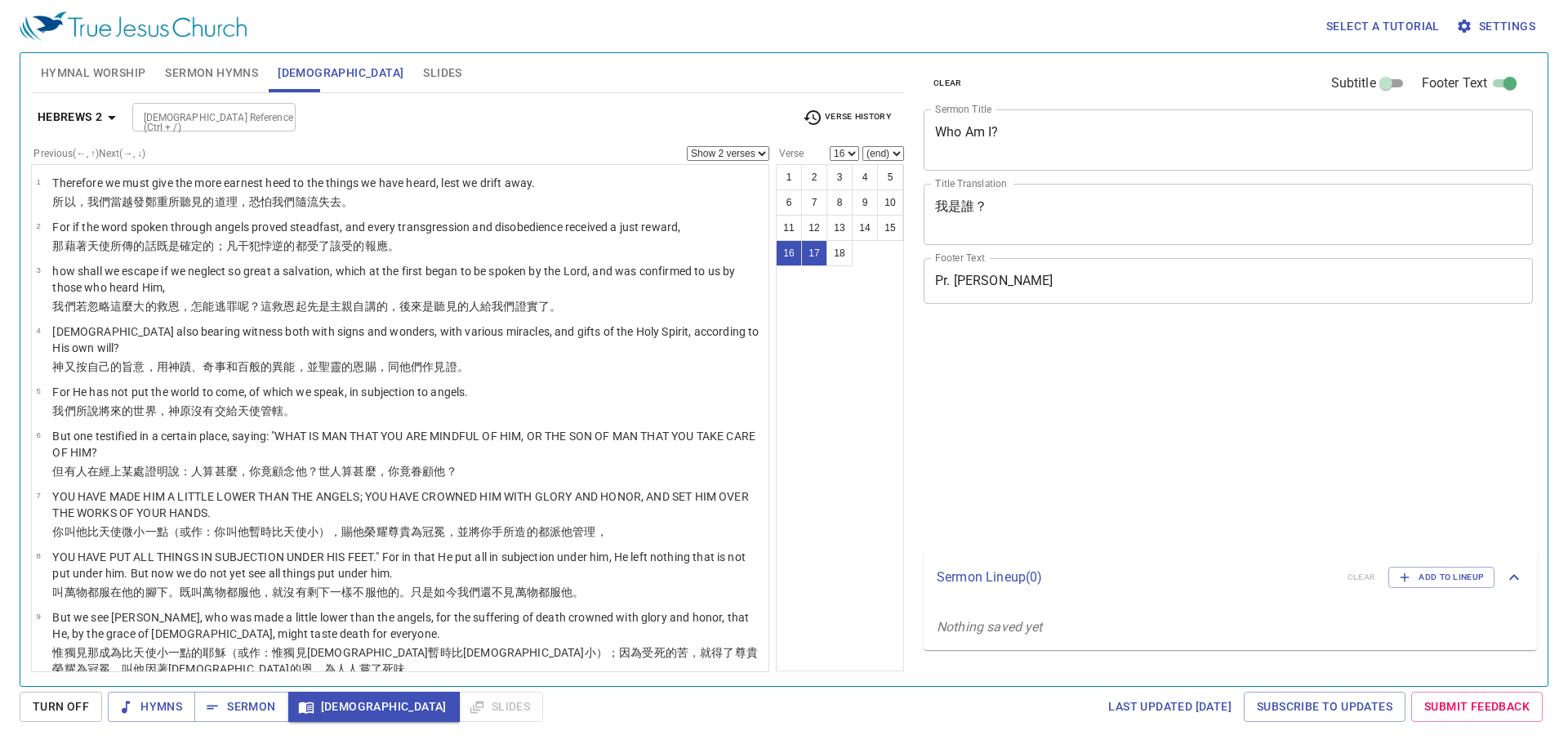
select select "2"
select select "16"
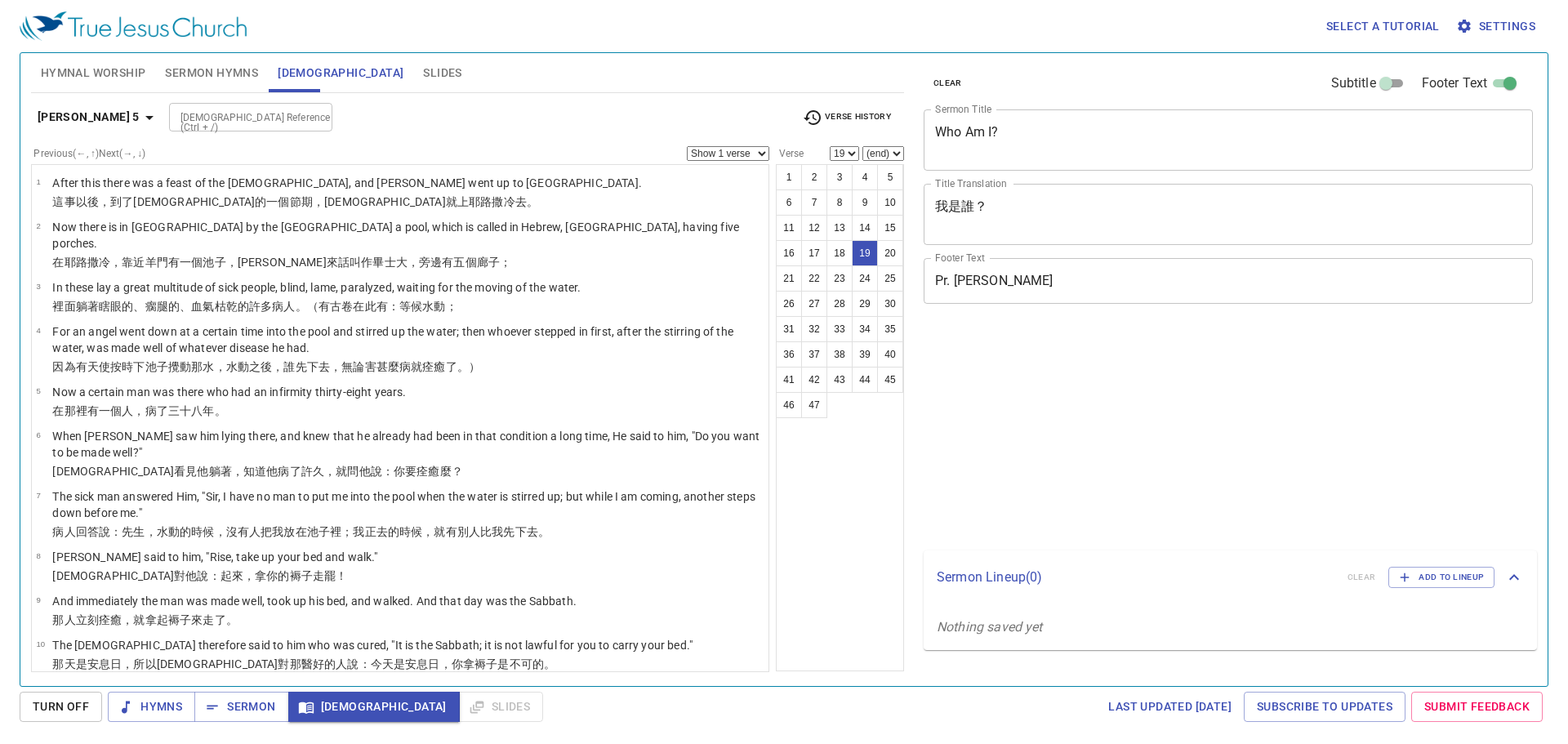
select select "19"
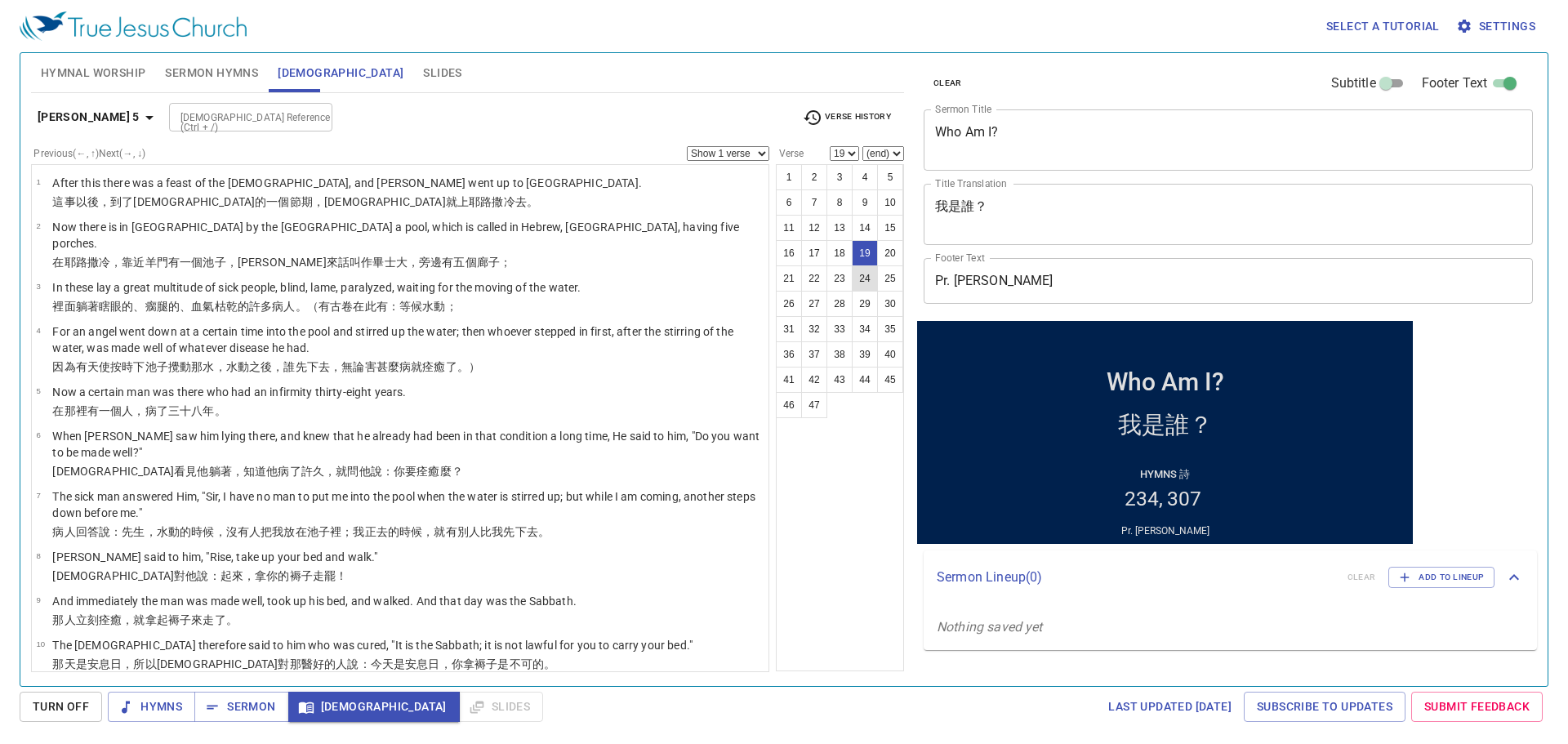
scroll to position [675, 0]
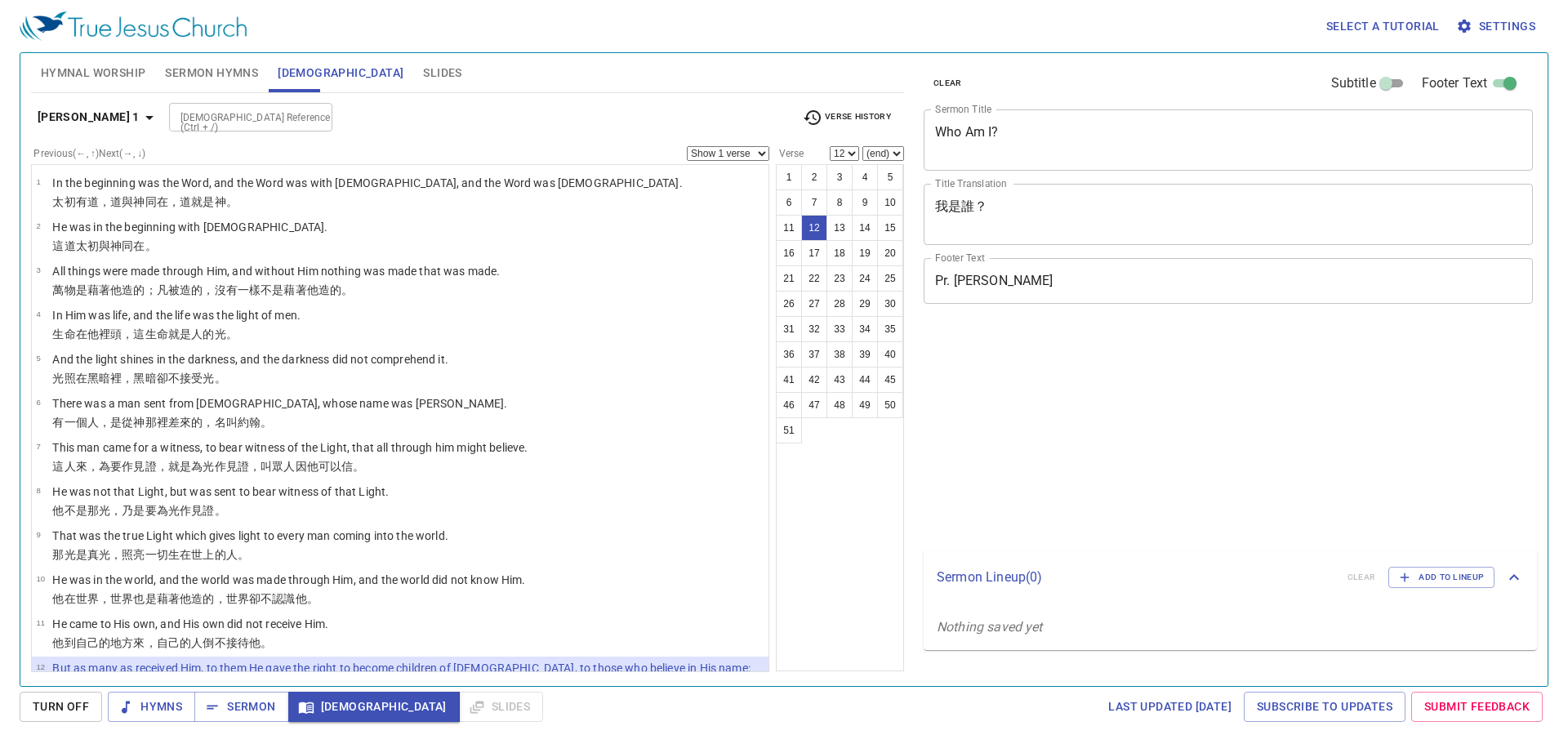
select select "12"
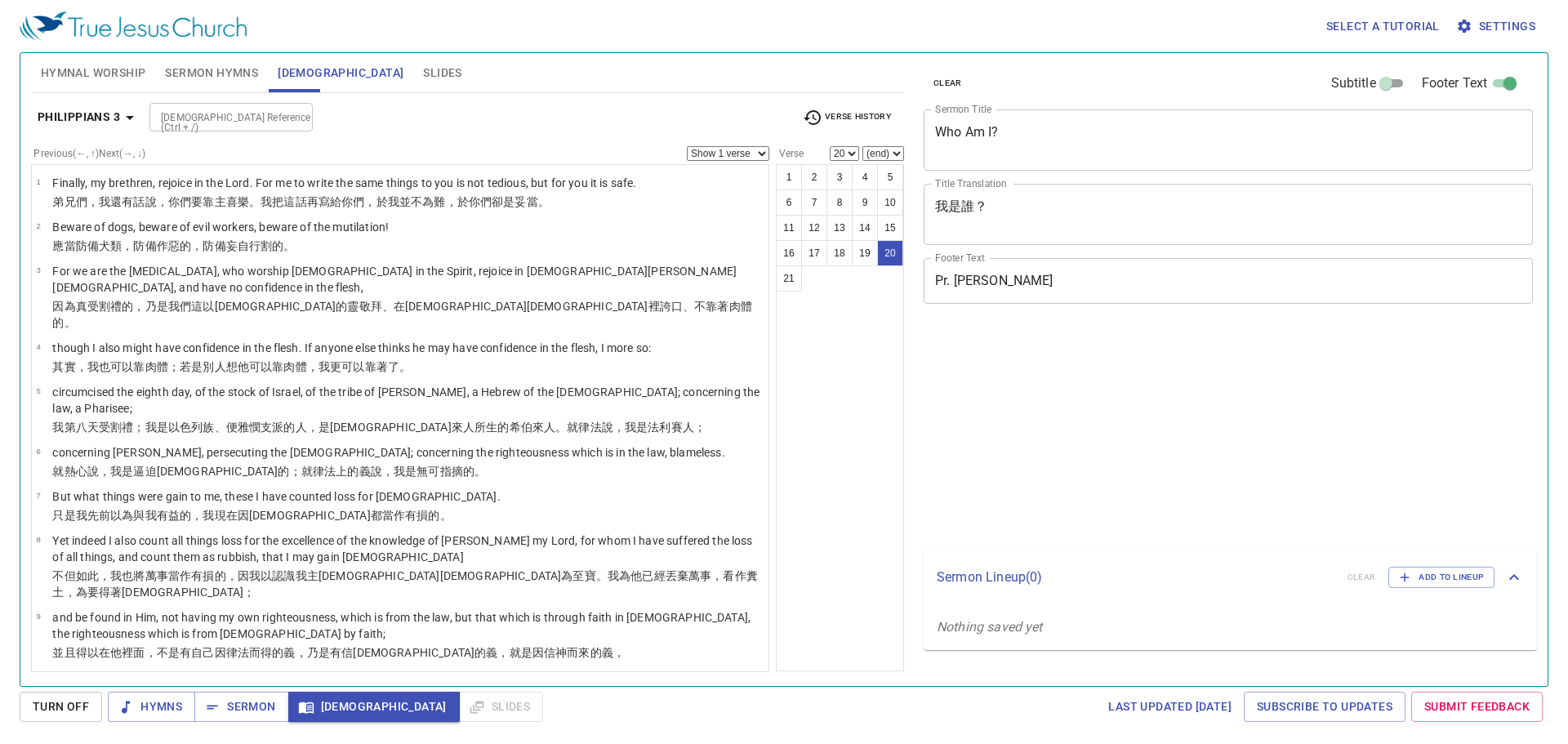
select select "20"
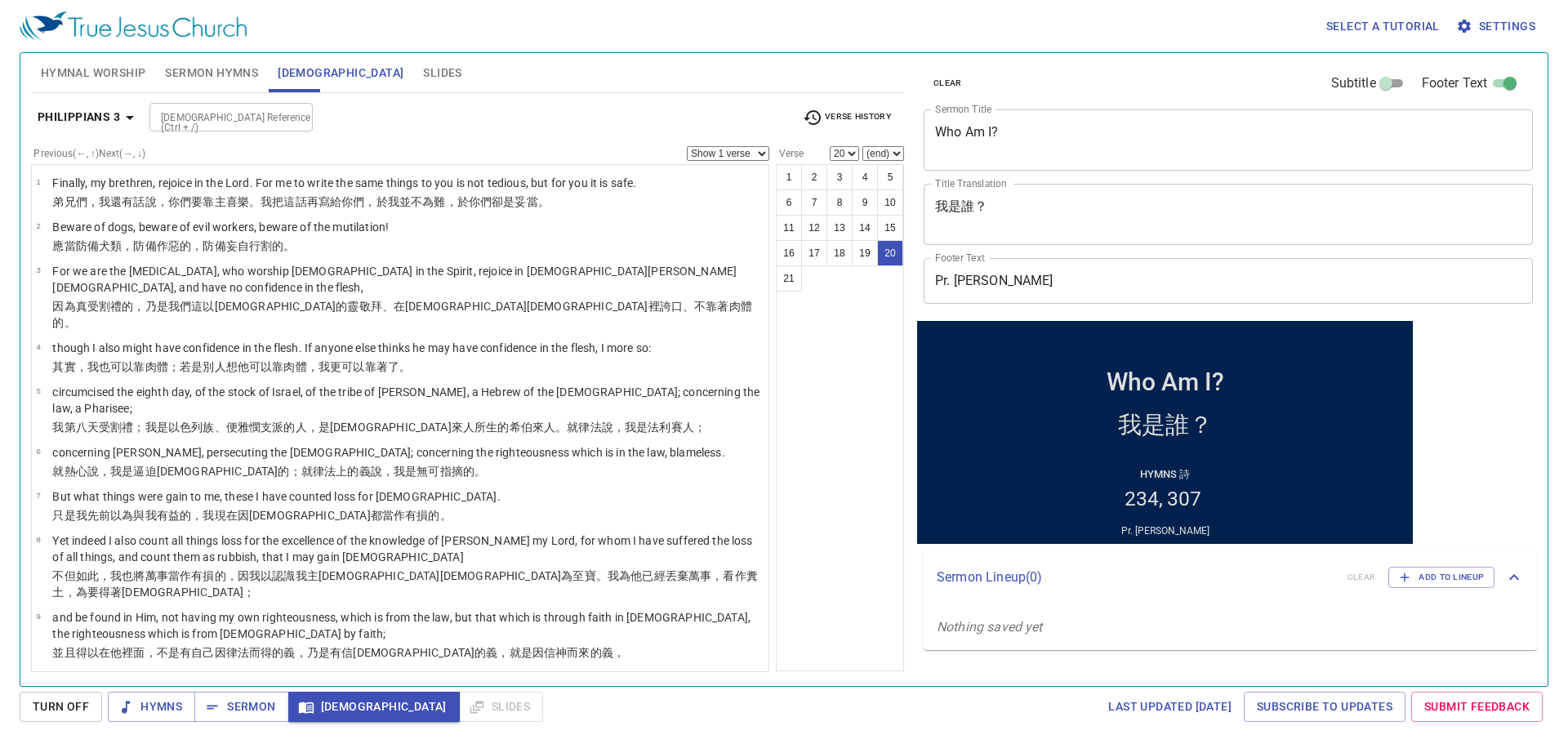
scroll to position [514, 0]
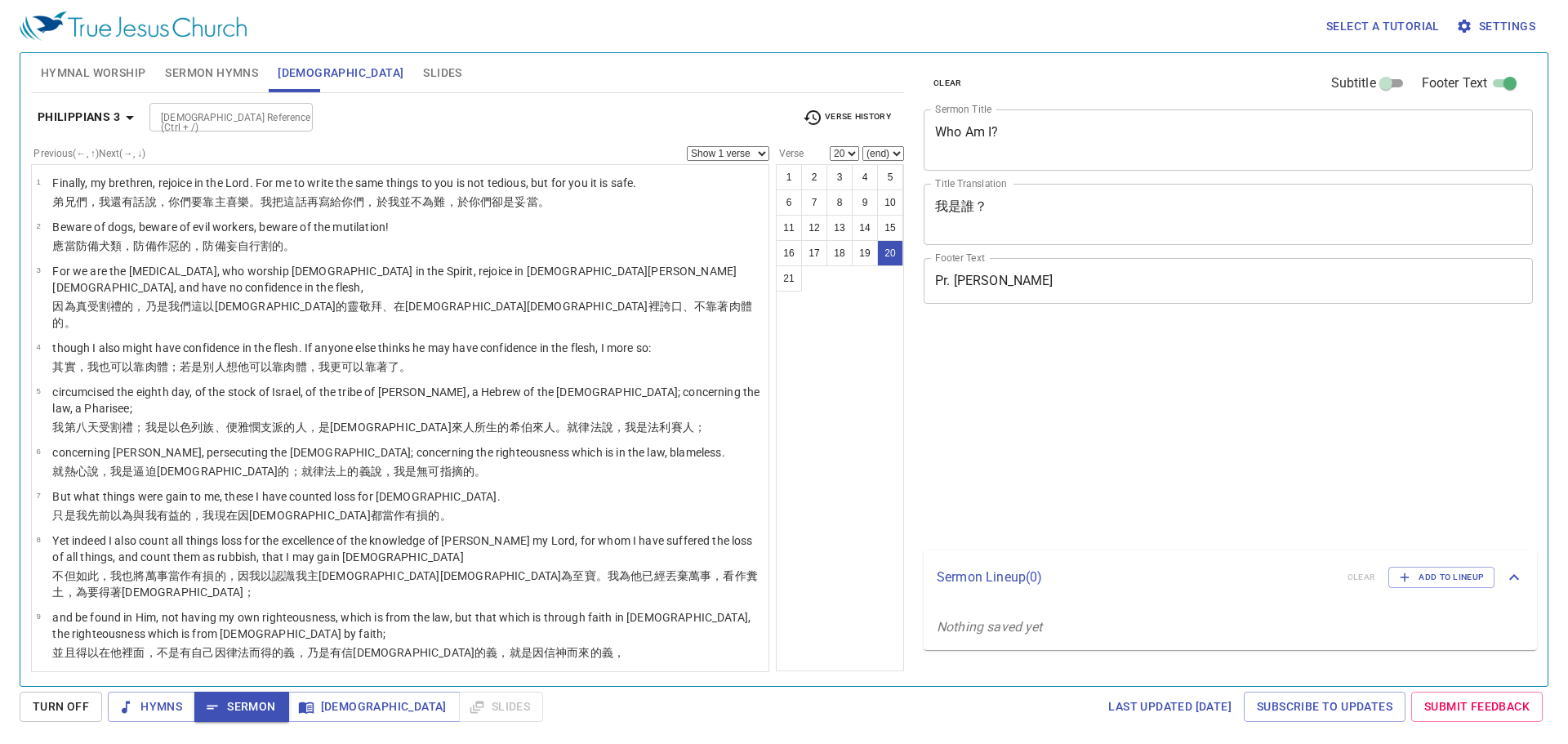
select select "20"
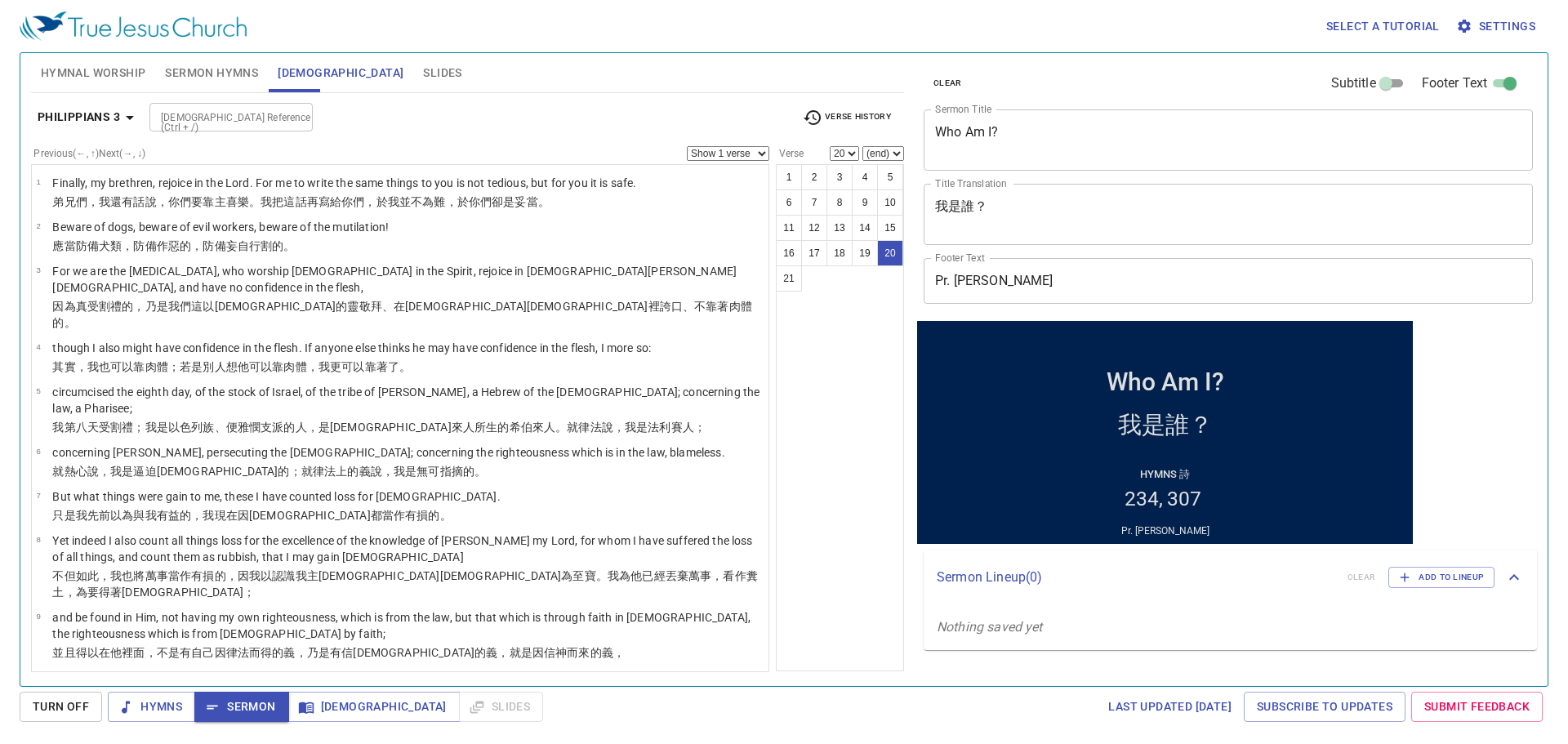
click at [191, 57] on button "Sermon Hymns" at bounding box center [212, 72] width 113 height 39
click at [199, 68] on span "Sermon Hymns" at bounding box center [211, 73] width 93 height 20
click at [223, 78] on span "Sermon Hymns" at bounding box center [211, 73] width 93 height 20
click at [214, 71] on span "Sermon Hymns" at bounding box center [211, 73] width 93 height 20
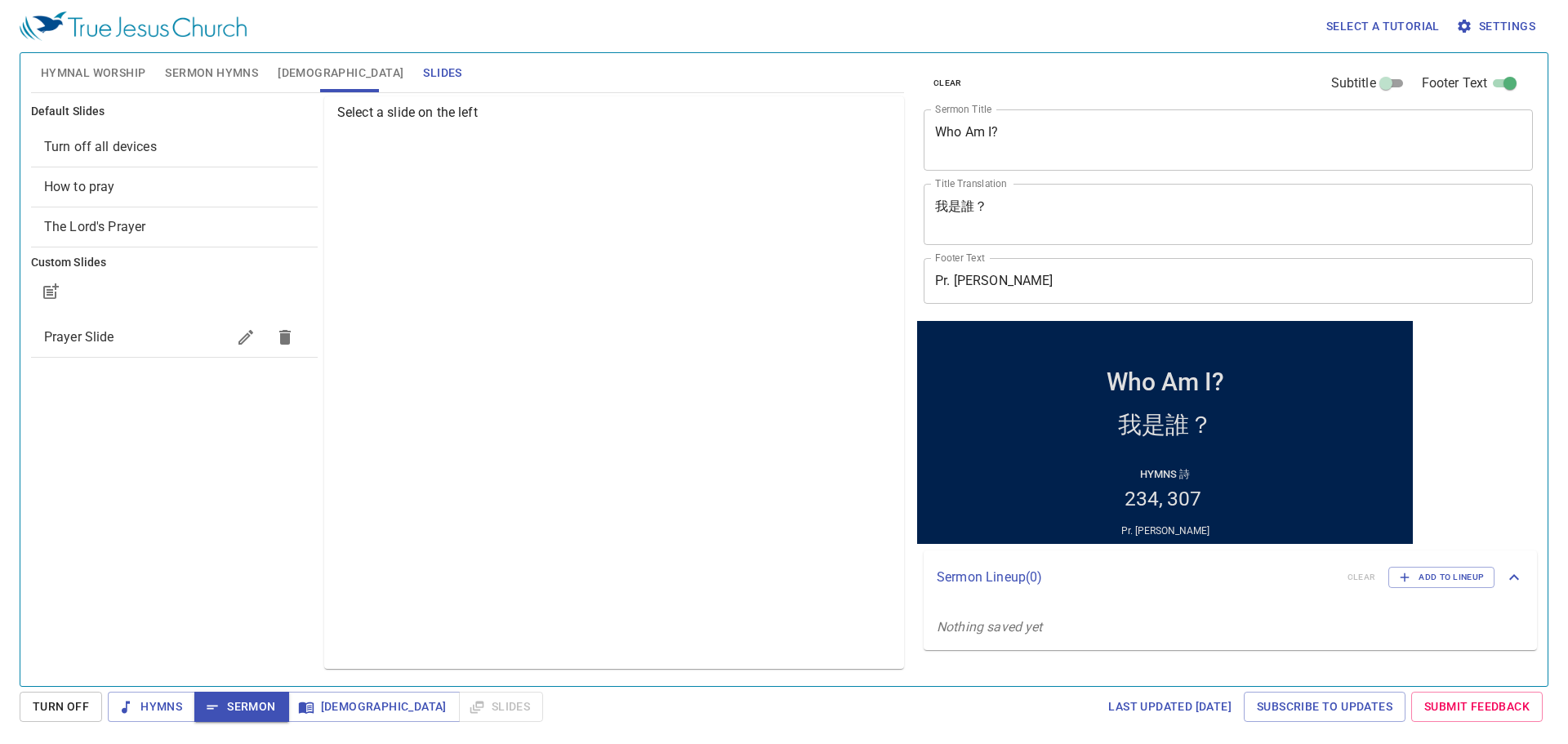
click at [132, 276] on div at bounding box center [173, 291] width 286 height 39
click at [120, 332] on span "Prayer Slide" at bounding box center [135, 337] width 182 height 19
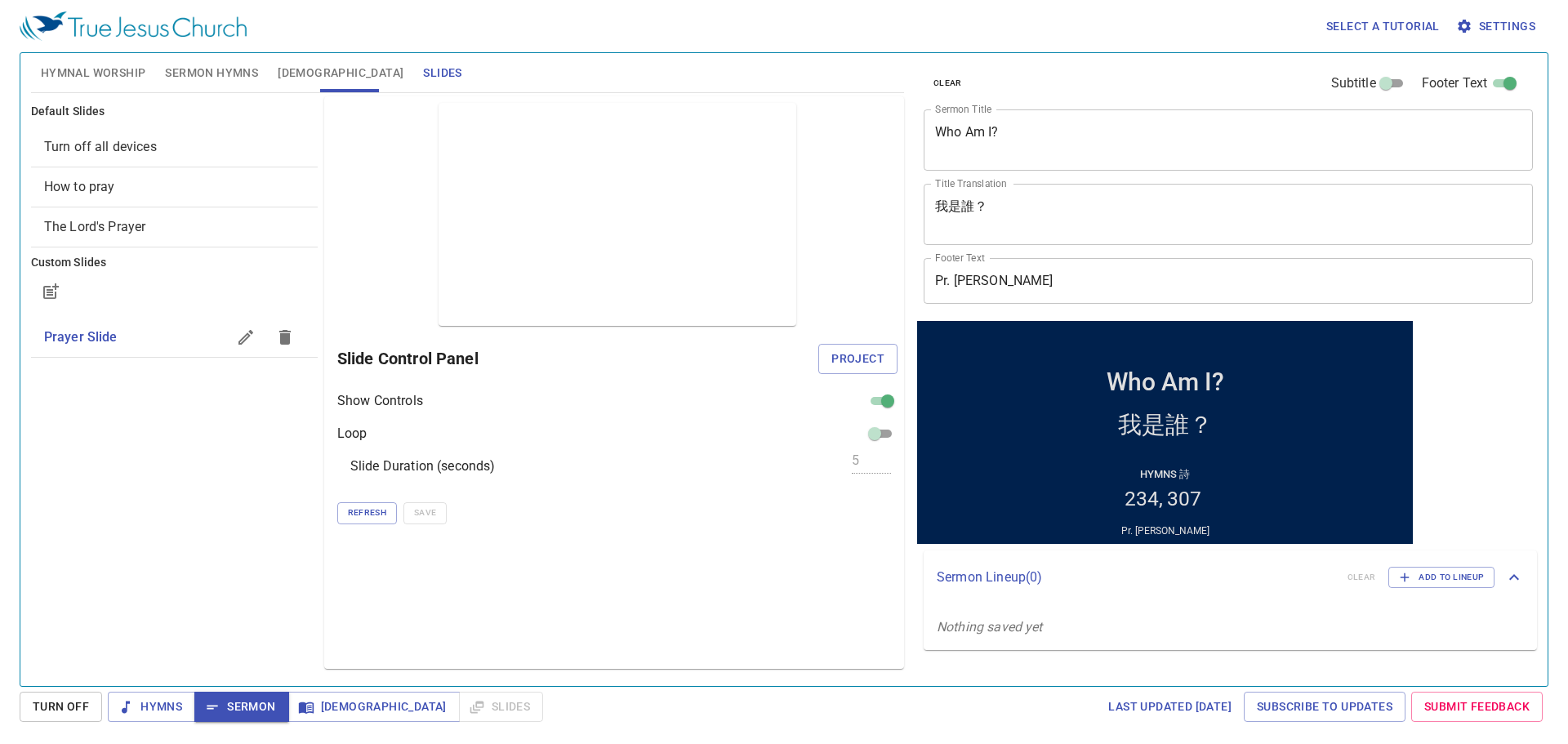
checkbox input "true"
click at [86, 334] on span "Prayer Slide" at bounding box center [80, 337] width 74 height 15
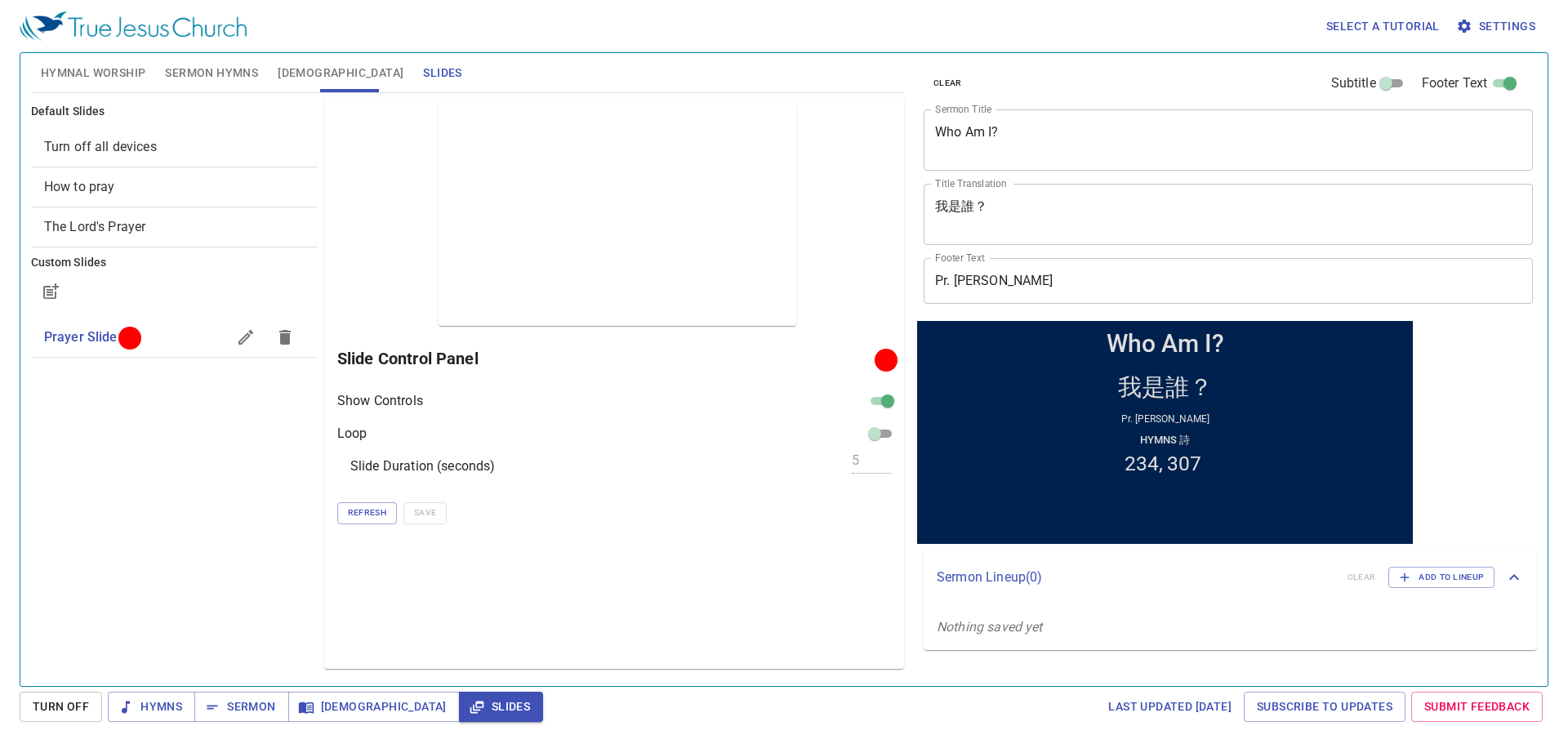
click at [202, 565] on div "Default Slides Turn off all devices How to pray The Lord's Prayer Custom Slides…" at bounding box center [174, 382] width 293 height 579
